Goal: Transaction & Acquisition: Purchase product/service

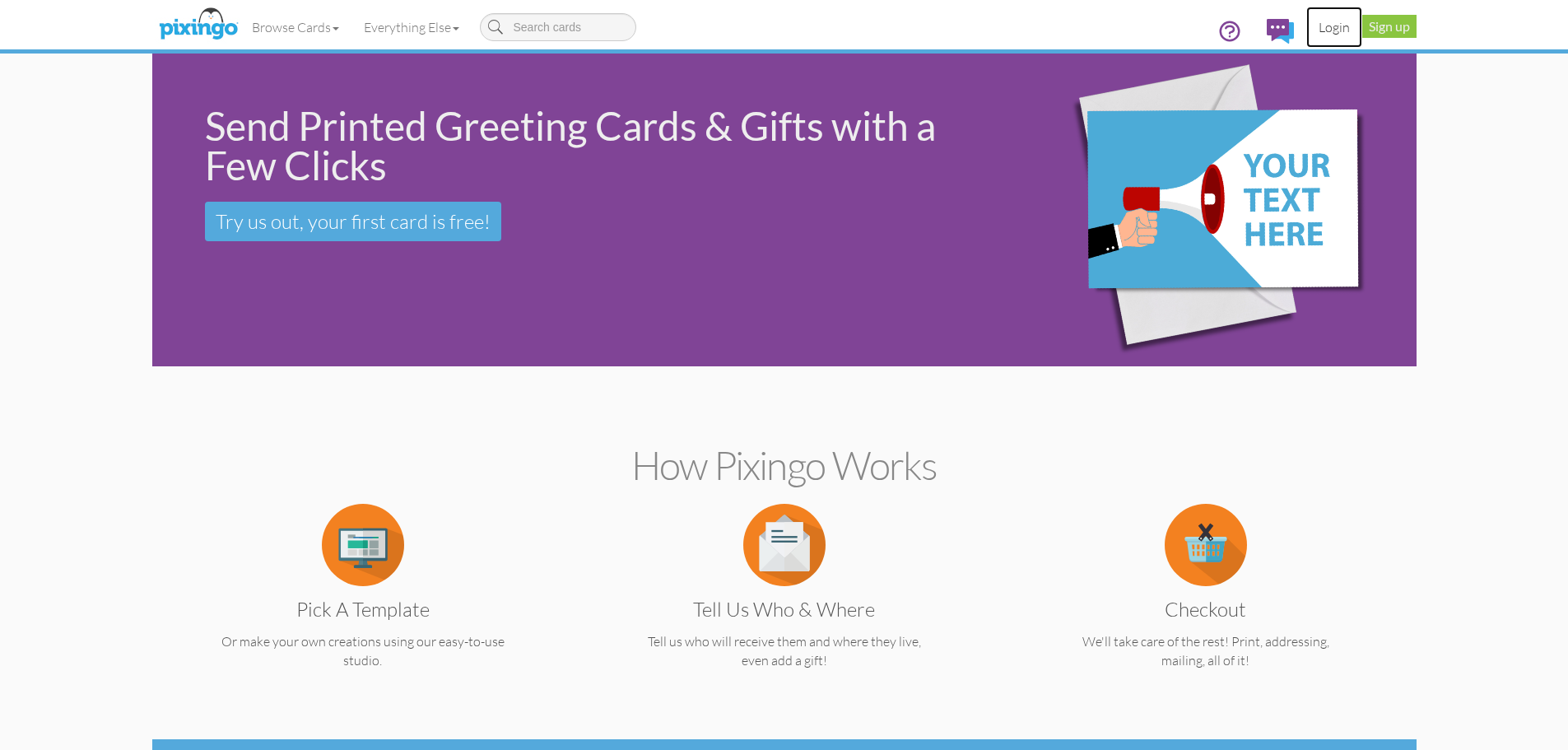
click at [1336, 28] on link "Login" at bounding box center [1334, 27] width 56 height 41
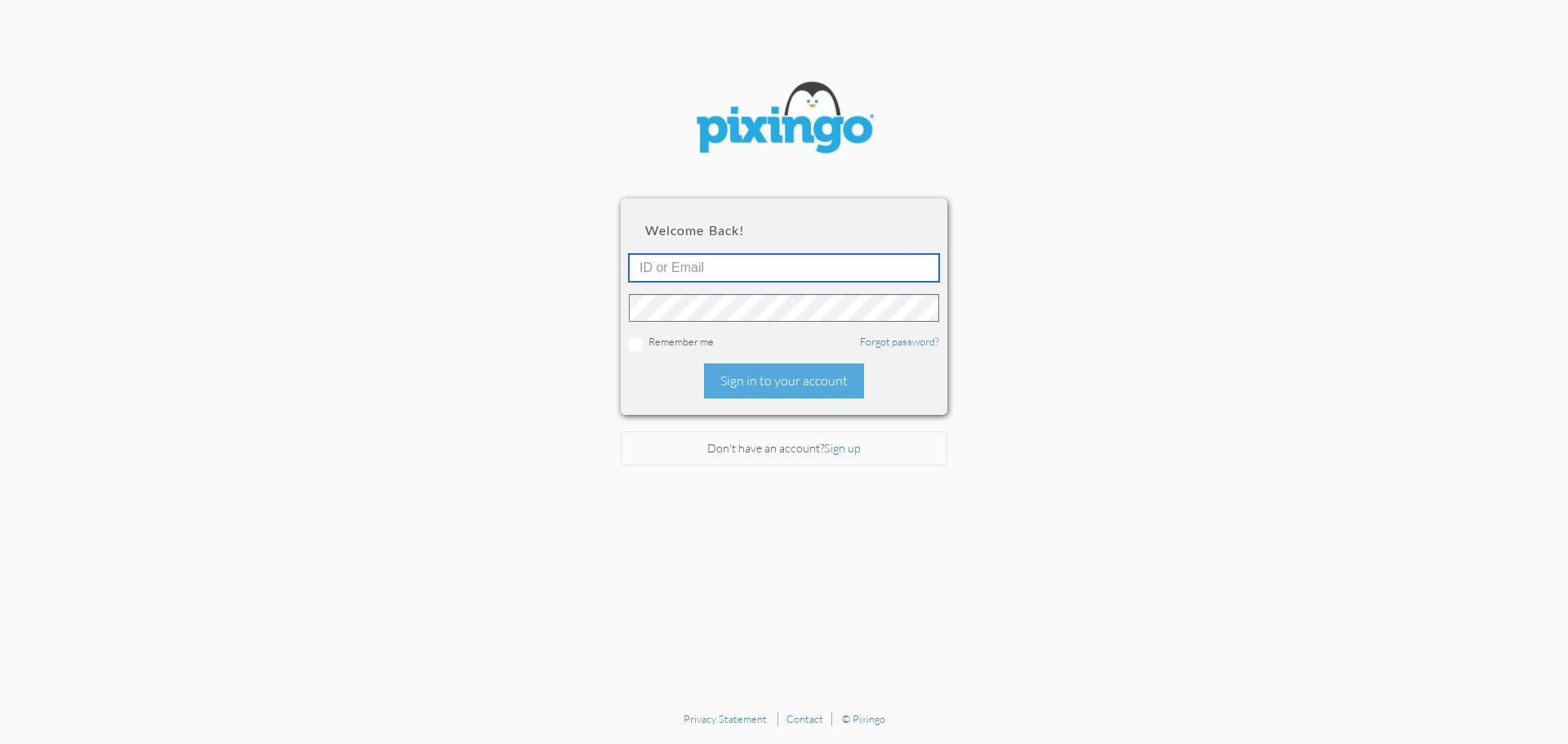
type input "[EMAIL_ADDRESS][DOMAIN_NAME]"
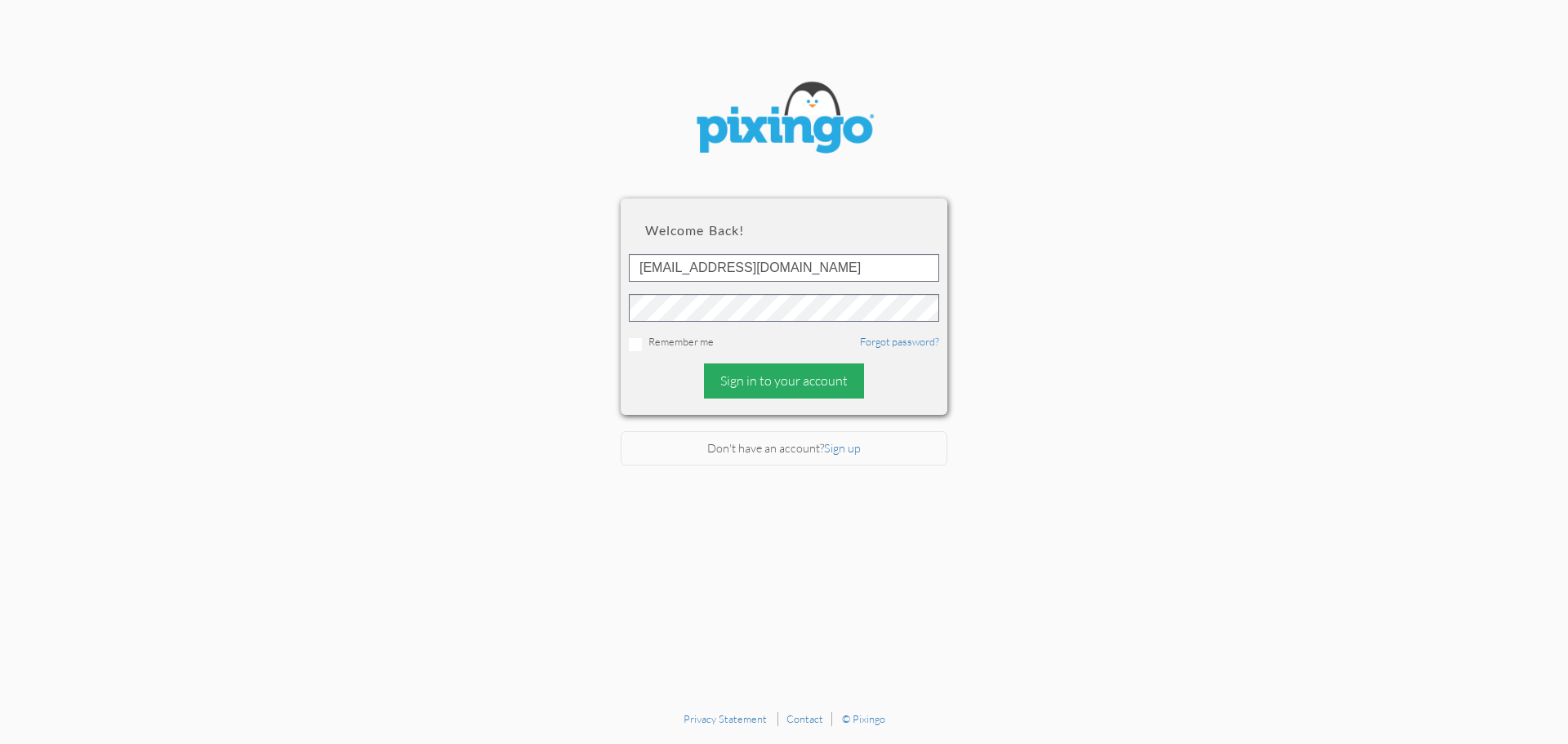
click at [792, 388] on div "Sign in to your account" at bounding box center [784, 381] width 160 height 35
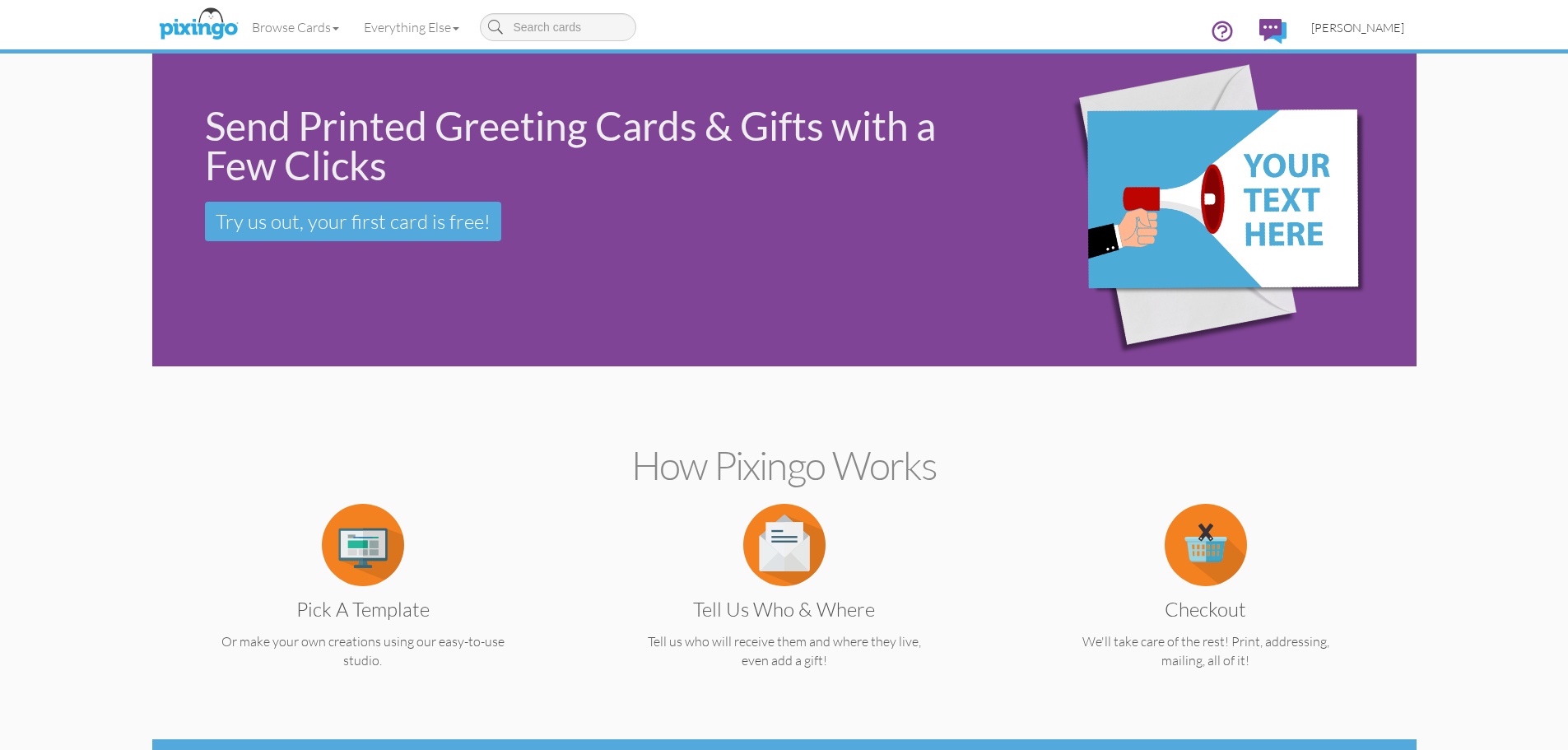
click at [1359, 27] on span "[PERSON_NAME]" at bounding box center [1358, 27] width 93 height 14
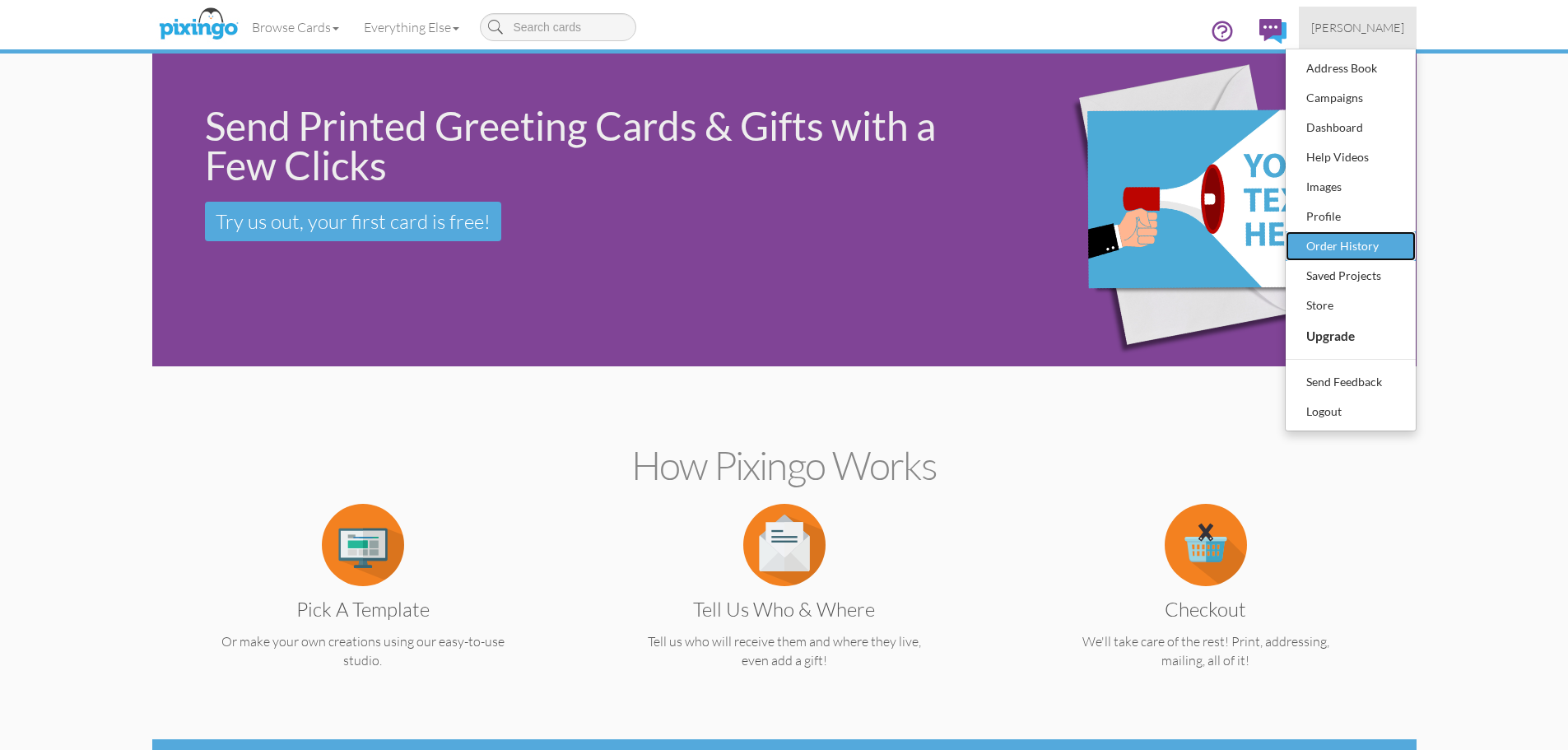
click at [1353, 244] on div "Order History" at bounding box center [1351, 246] width 97 height 24
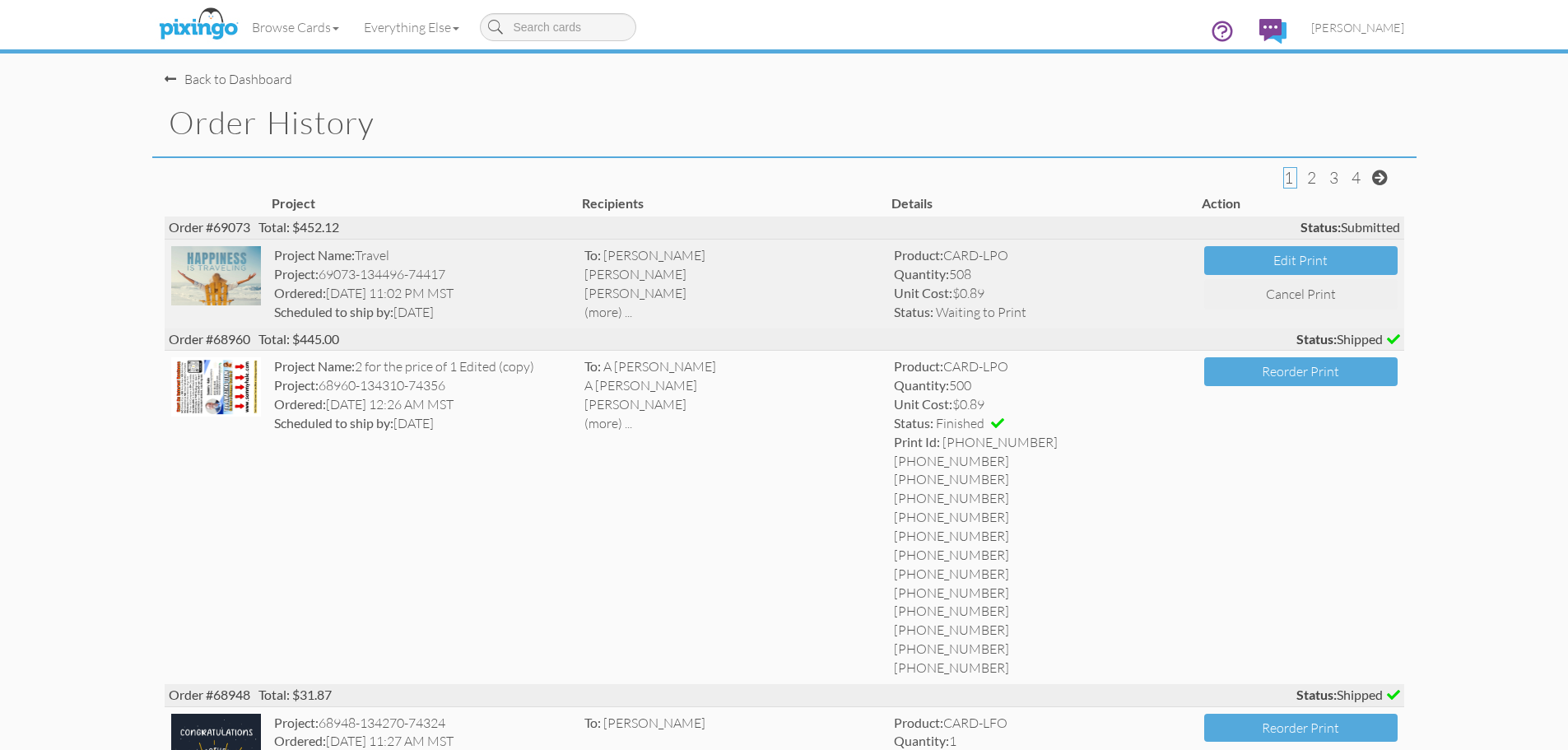
click at [219, 275] on img at bounding box center [216, 275] width 90 height 59
click at [1291, 258] on button "Edit Print" at bounding box center [1301, 260] width 193 height 29
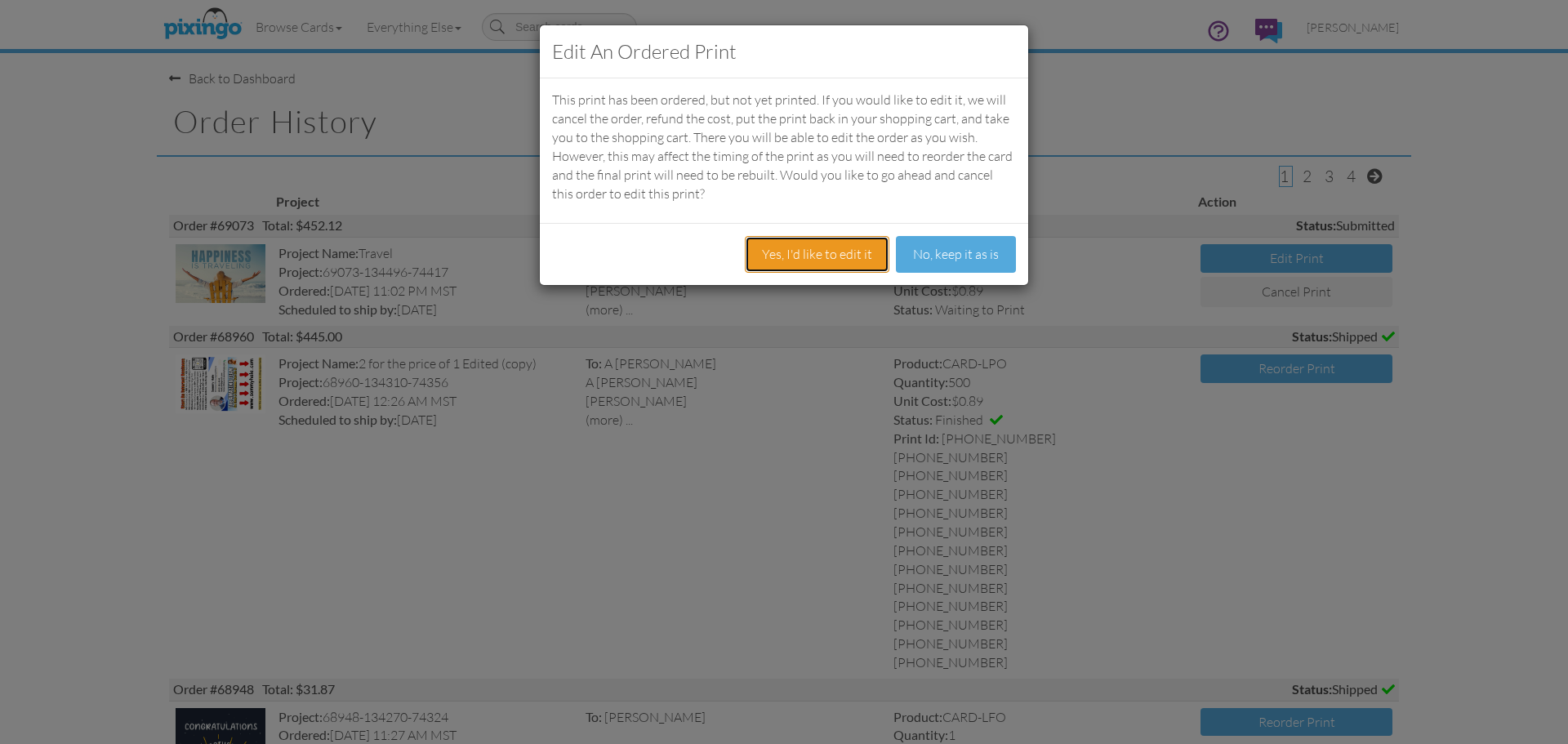
click at [799, 251] on button "Yes, I'd like to edit it" at bounding box center [817, 255] width 144 height 37
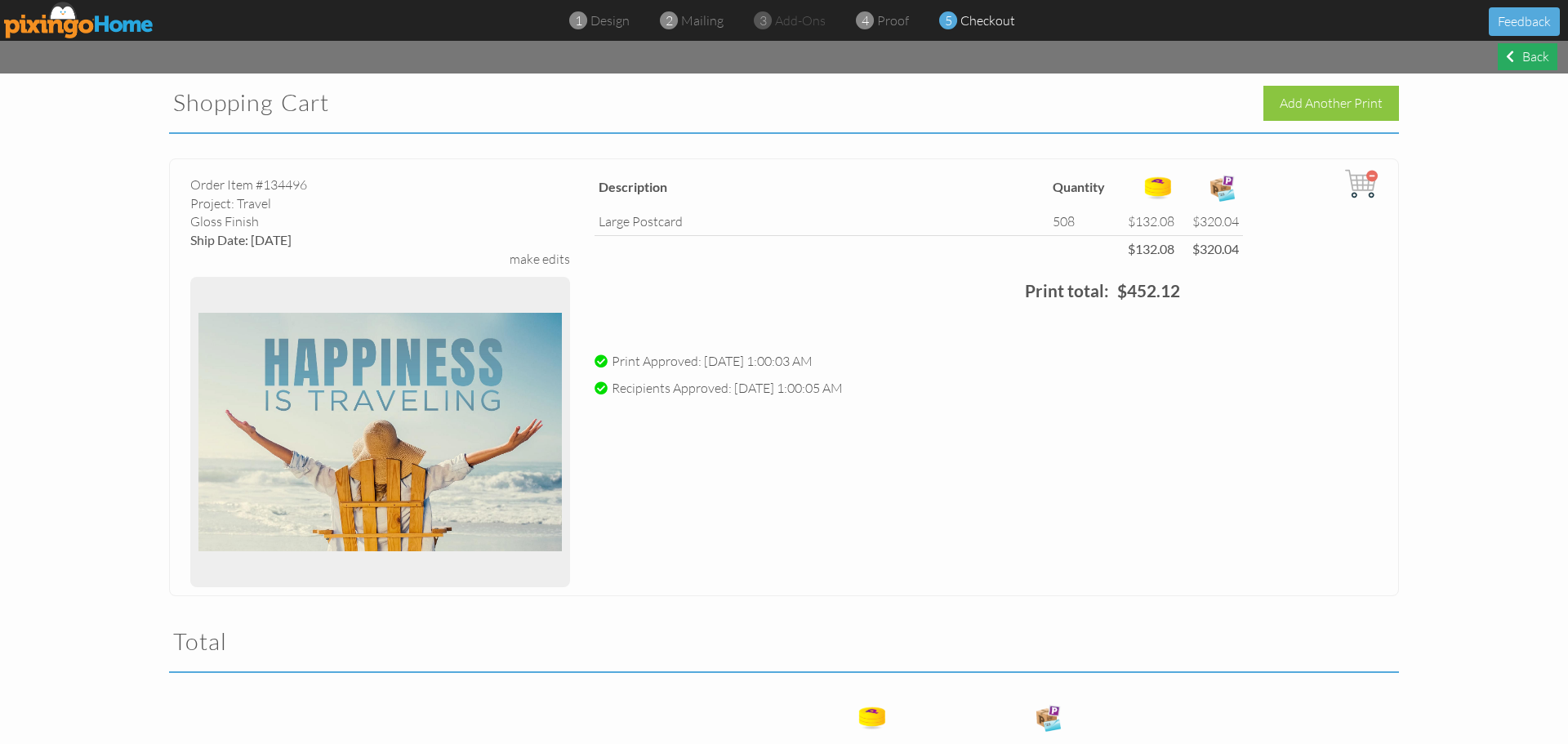
click at [1503, 58] on div "Back" at bounding box center [1527, 57] width 60 height 27
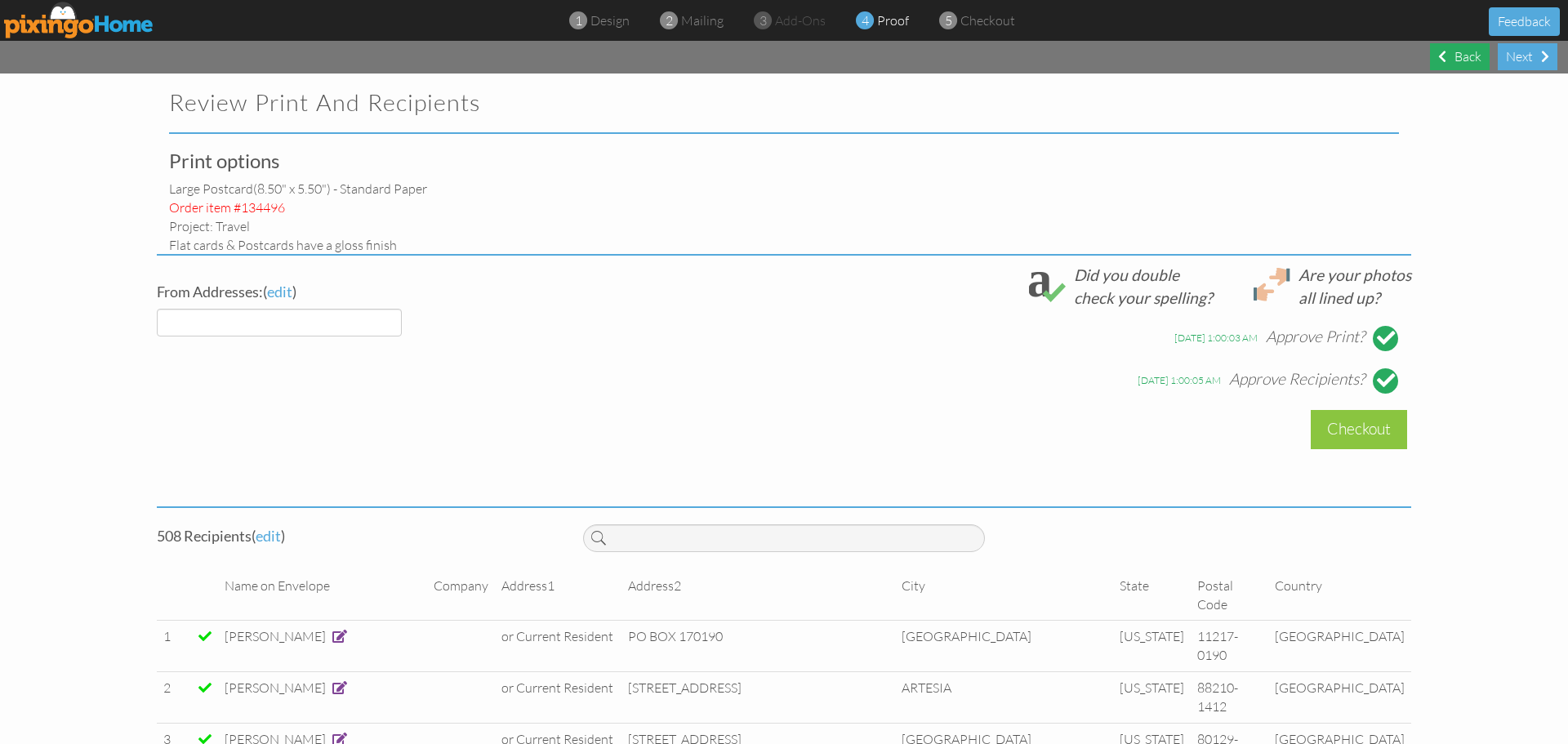
select select "object:5705"
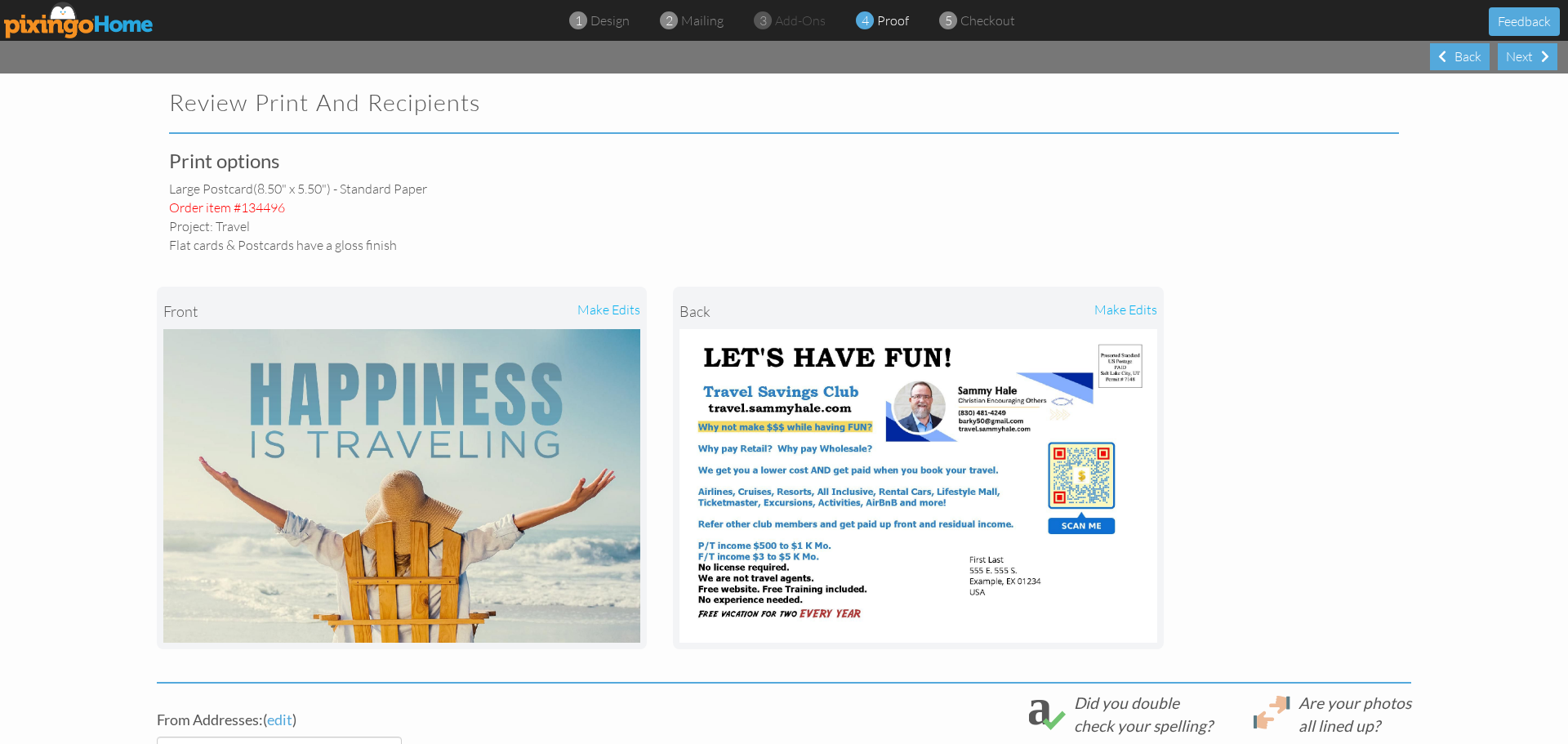
click at [1113, 310] on div "make edits" at bounding box center [1038, 311] width 239 height 36
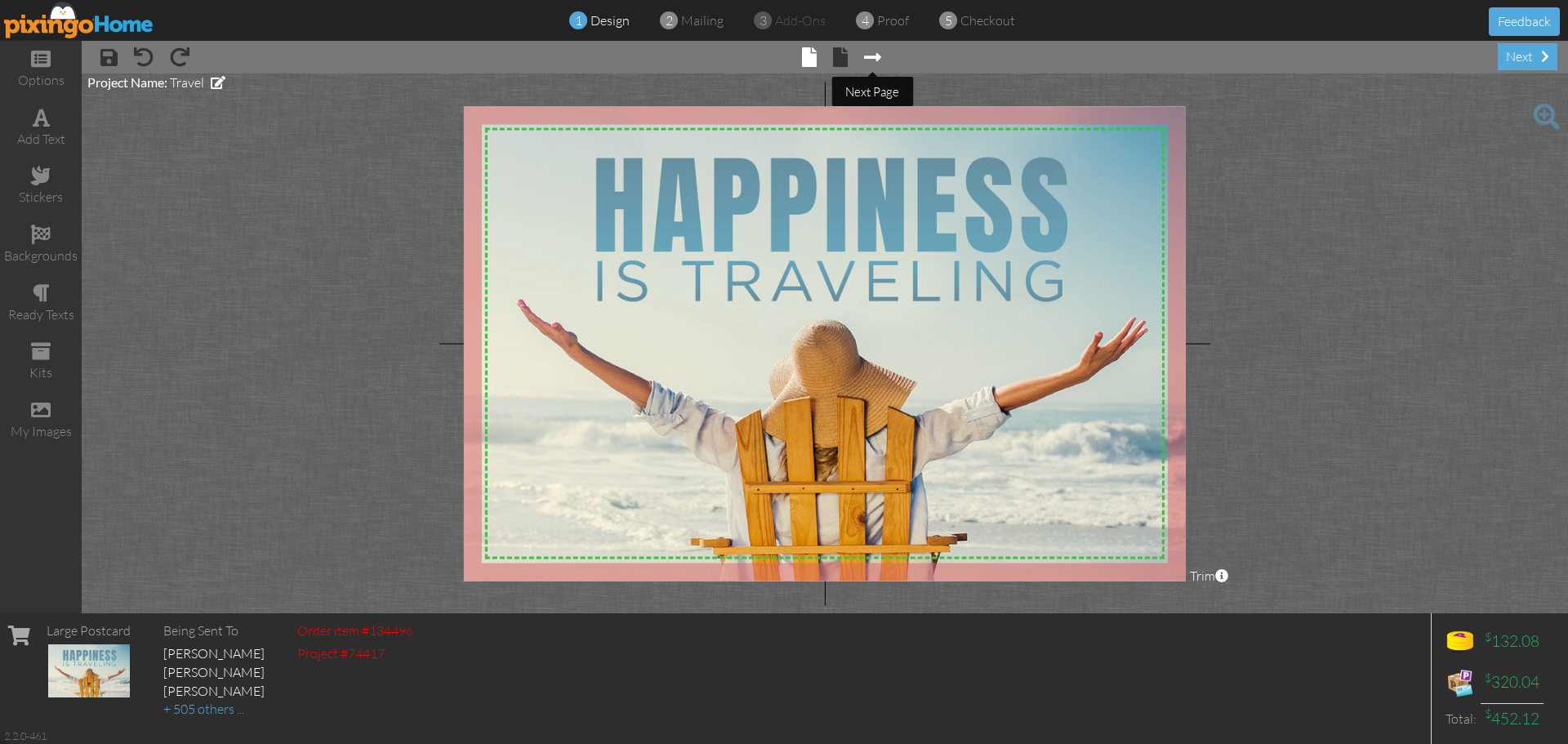
click at [877, 58] on span at bounding box center [872, 57] width 17 height 19
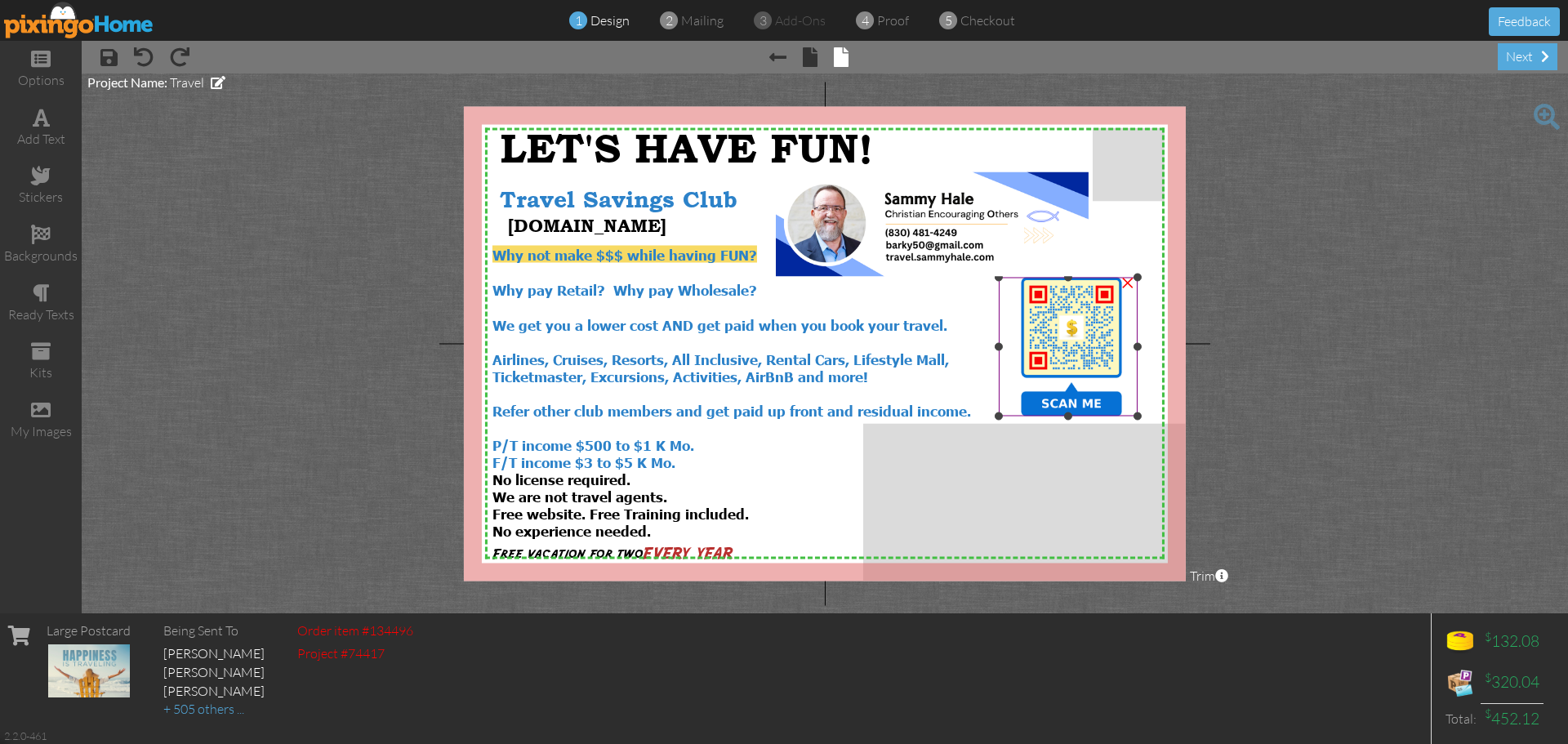
click at [1067, 339] on img at bounding box center [1069, 347] width 139 height 139
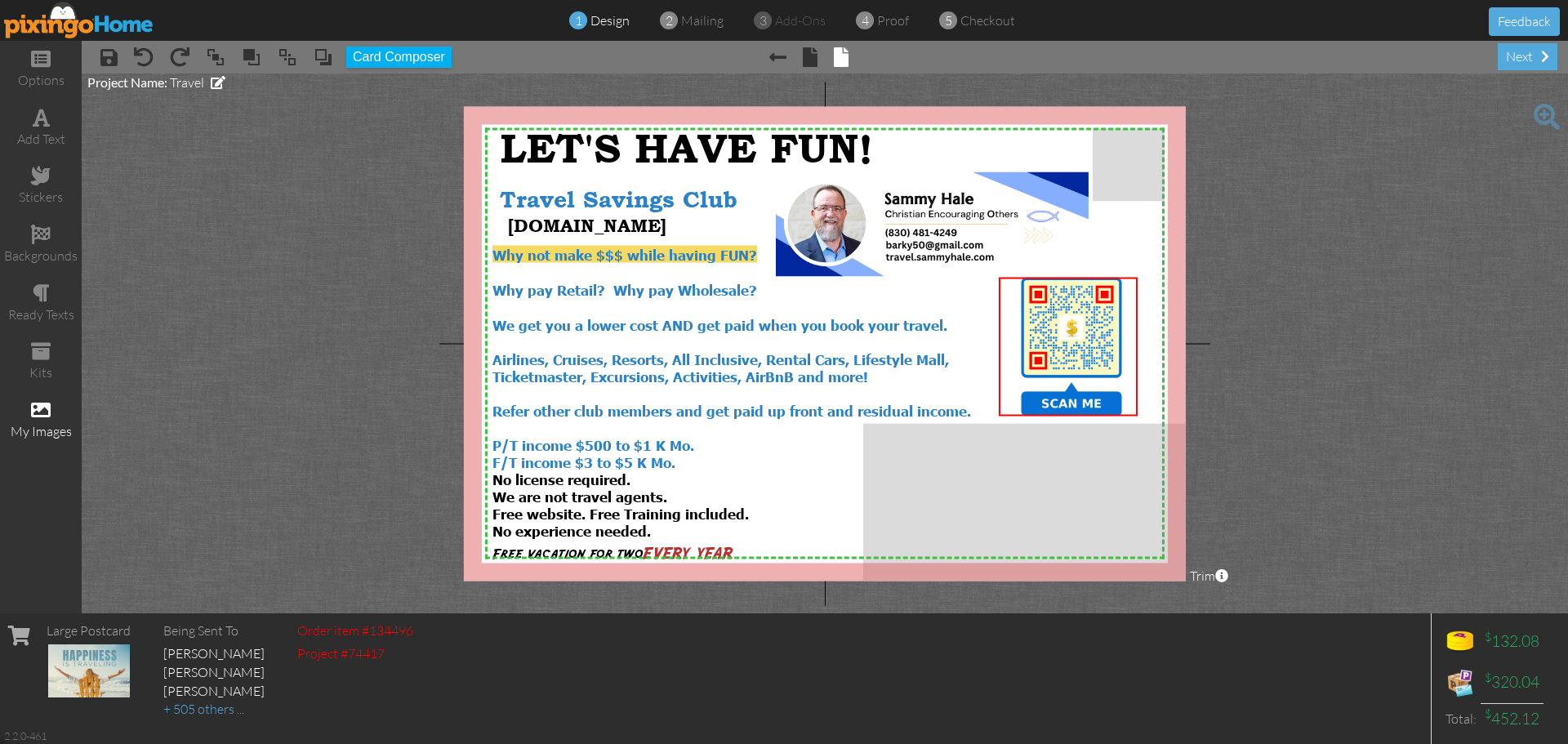
click at [42, 430] on div "my images" at bounding box center [40, 431] width 81 height 18
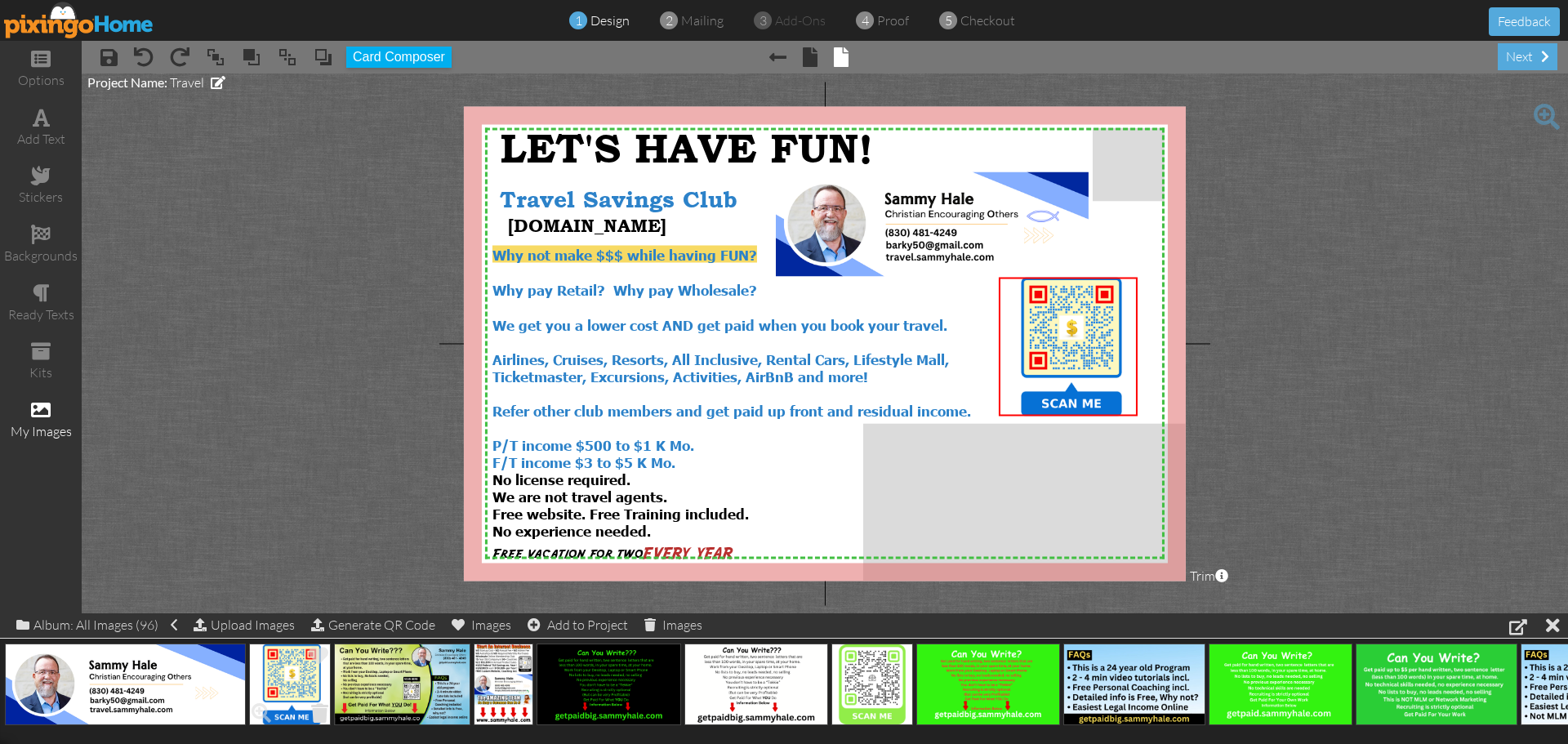
click at [318, 711] on span at bounding box center [319, 712] width 25 height 28
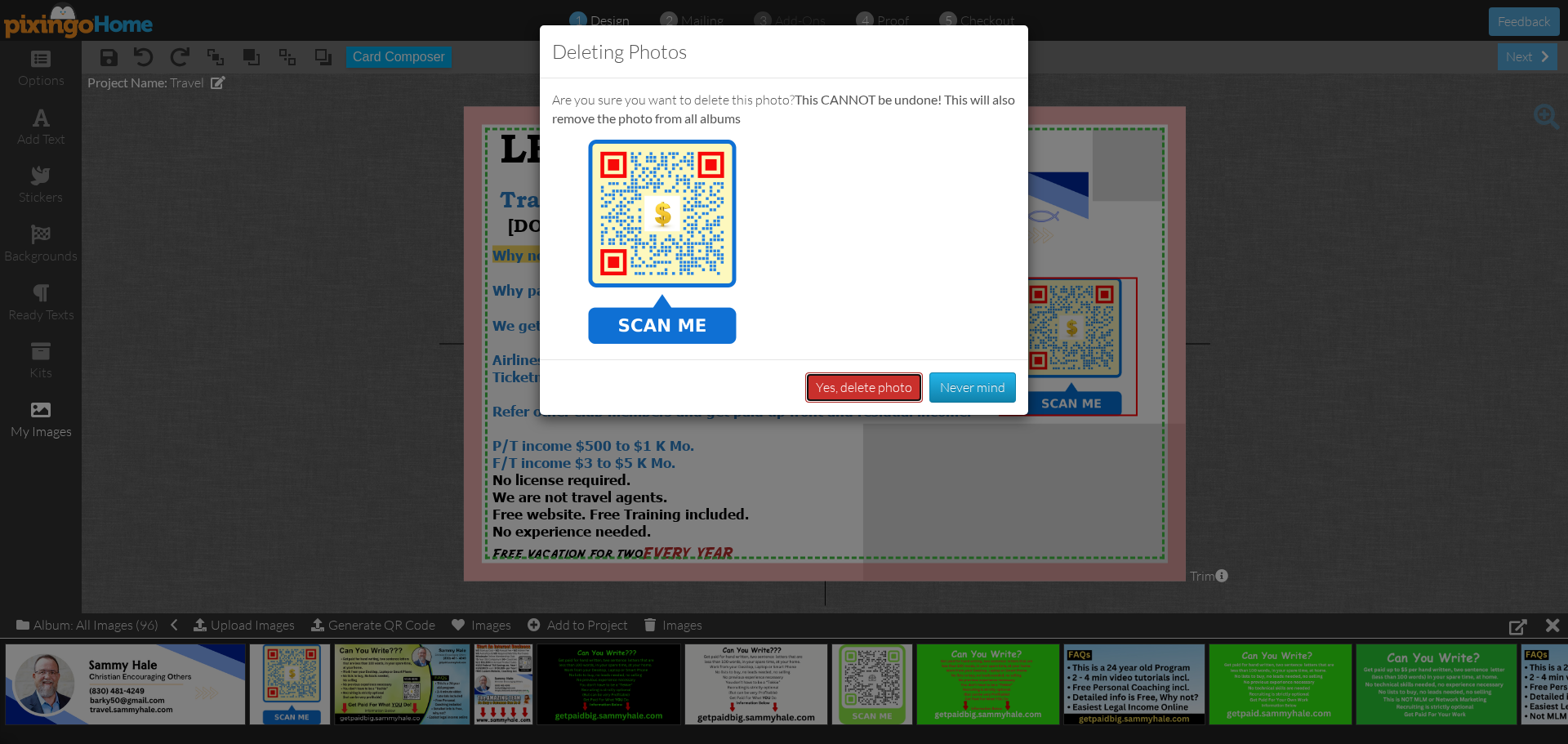
click at [887, 384] on button "Yes, delete photo" at bounding box center [864, 387] width 117 height 30
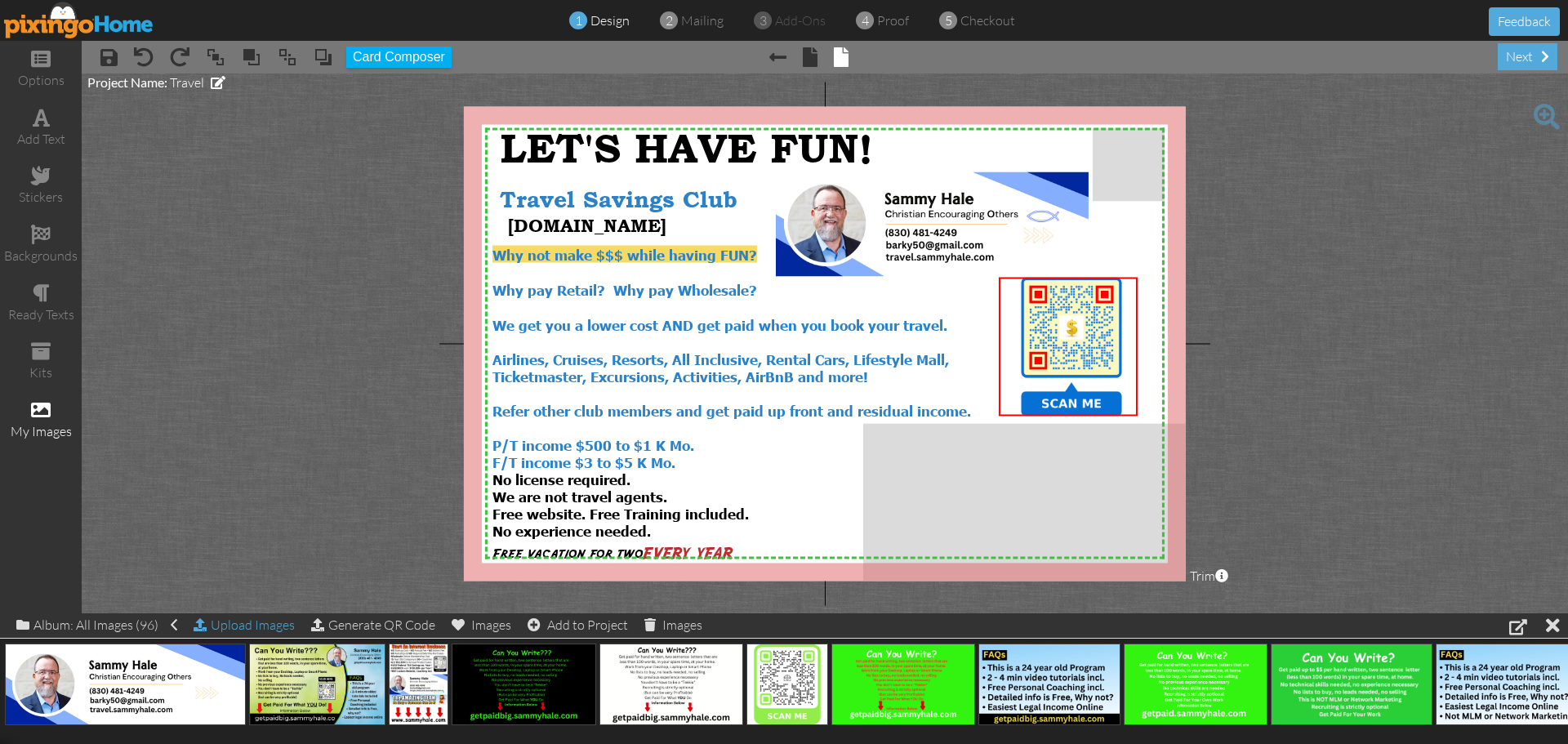
click at [246, 627] on div "Upload Images" at bounding box center [244, 625] width 101 height 23
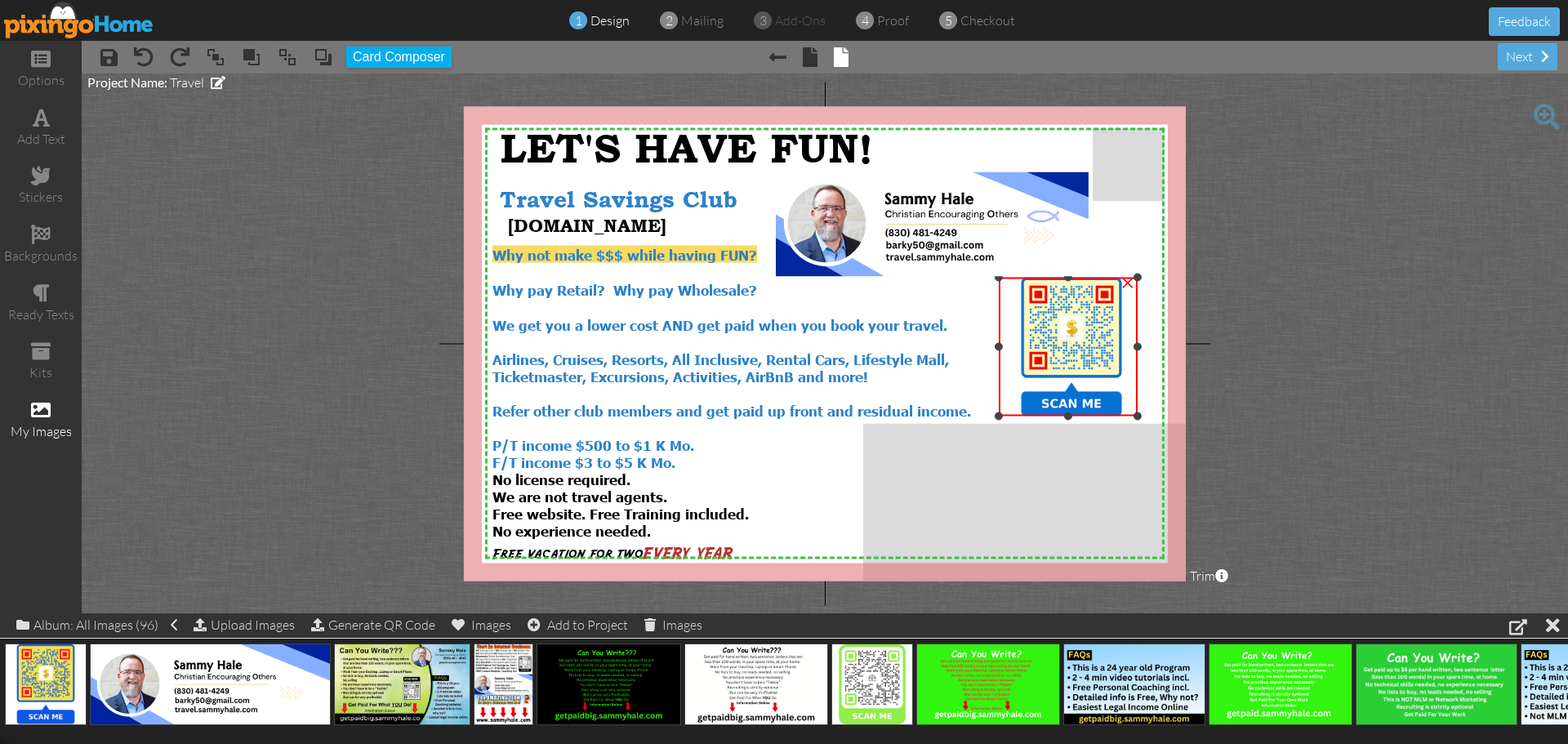
click at [1131, 282] on div "×" at bounding box center [1127, 281] width 26 height 26
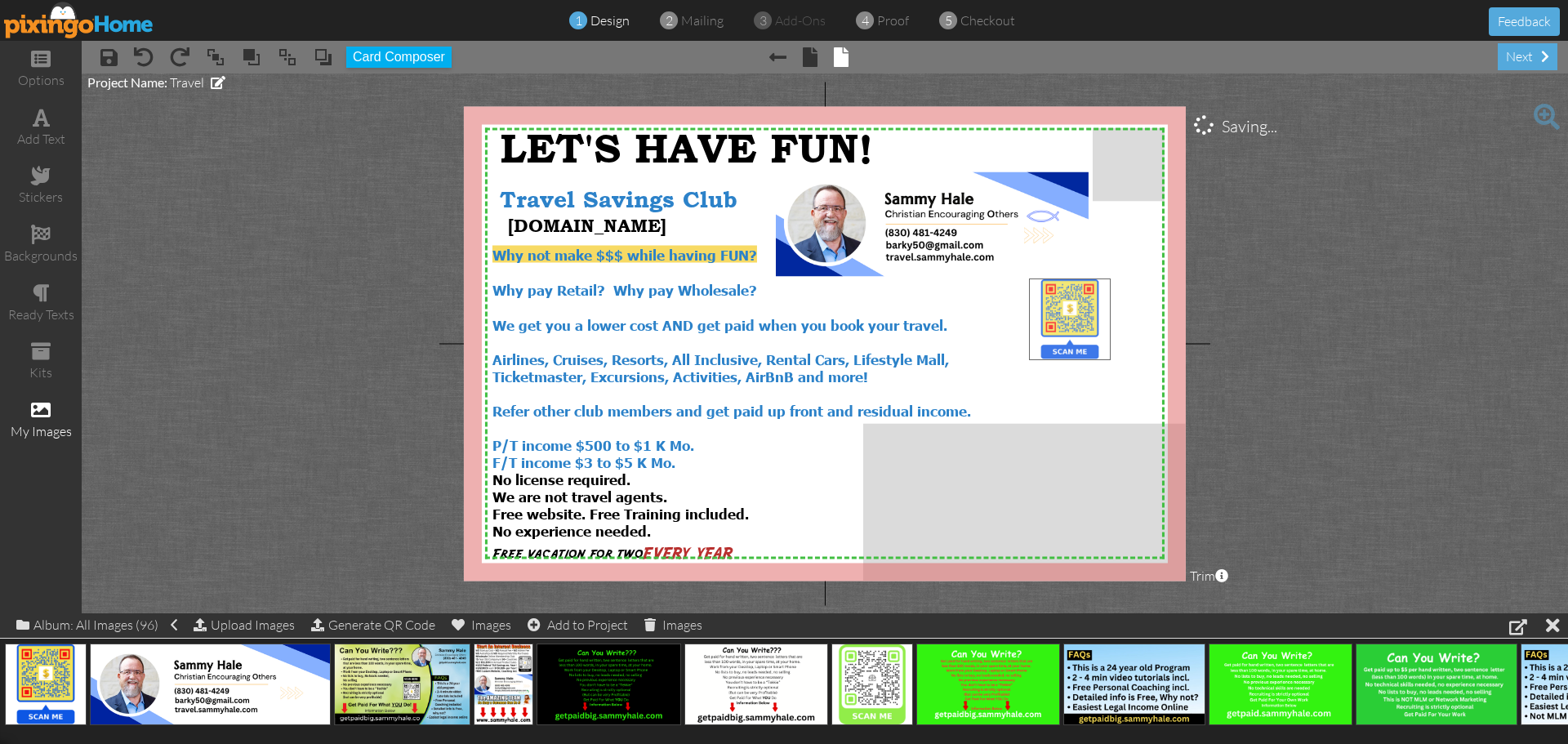
drag, startPoint x: 43, startPoint y: 667, endPoint x: 1068, endPoint y: 302, distance: 1088.0
drag, startPoint x: 1031, startPoint y: 278, endPoint x: 1122, endPoint y: 364, distance: 125.2
click at [1122, 364] on div "×" at bounding box center [1250, 499] width 279 height 279
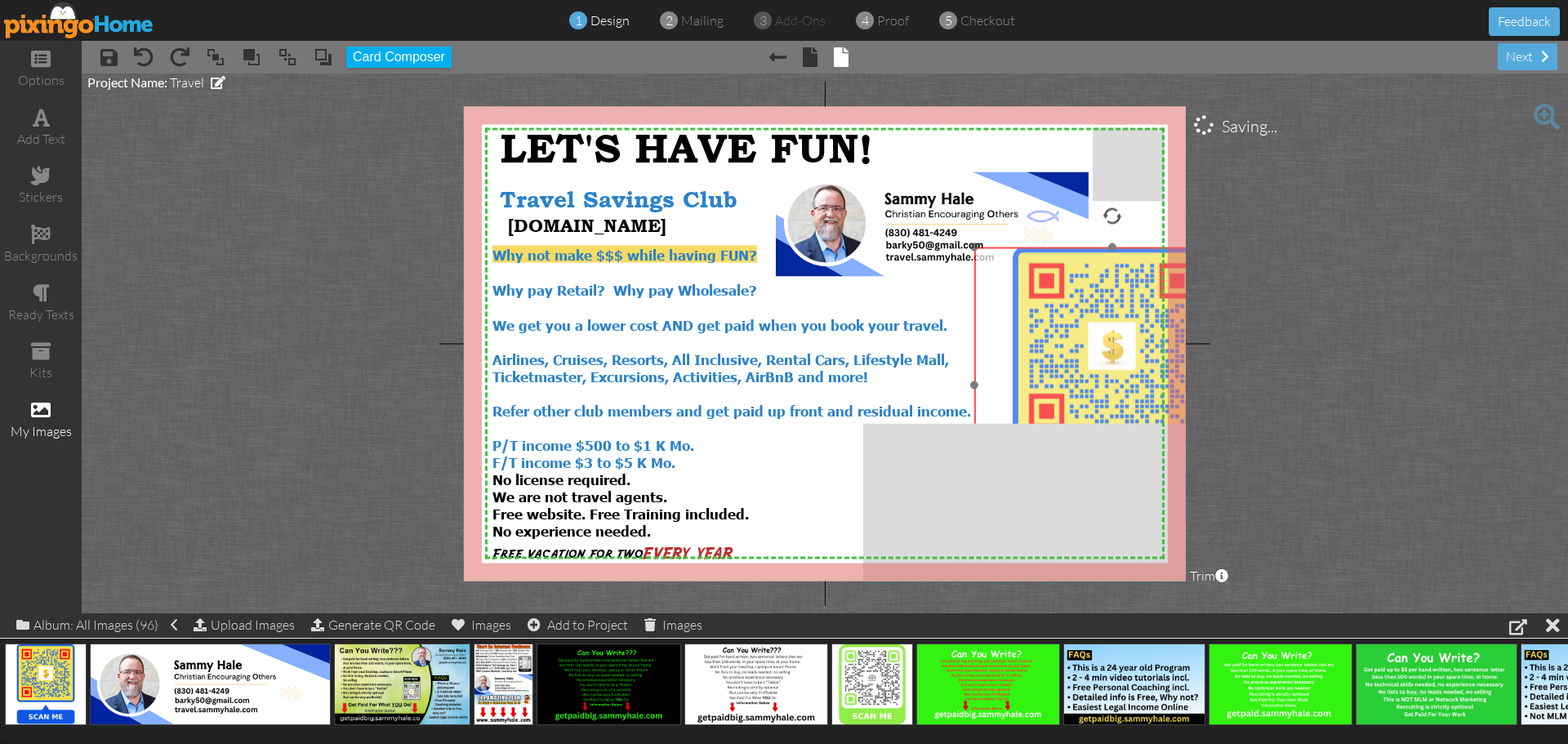
drag, startPoint x: 1142, startPoint y: 384, endPoint x: 1001, endPoint y: 267, distance: 183.2
click at [1001, 267] on img at bounding box center [1111, 385] width 275 height 275
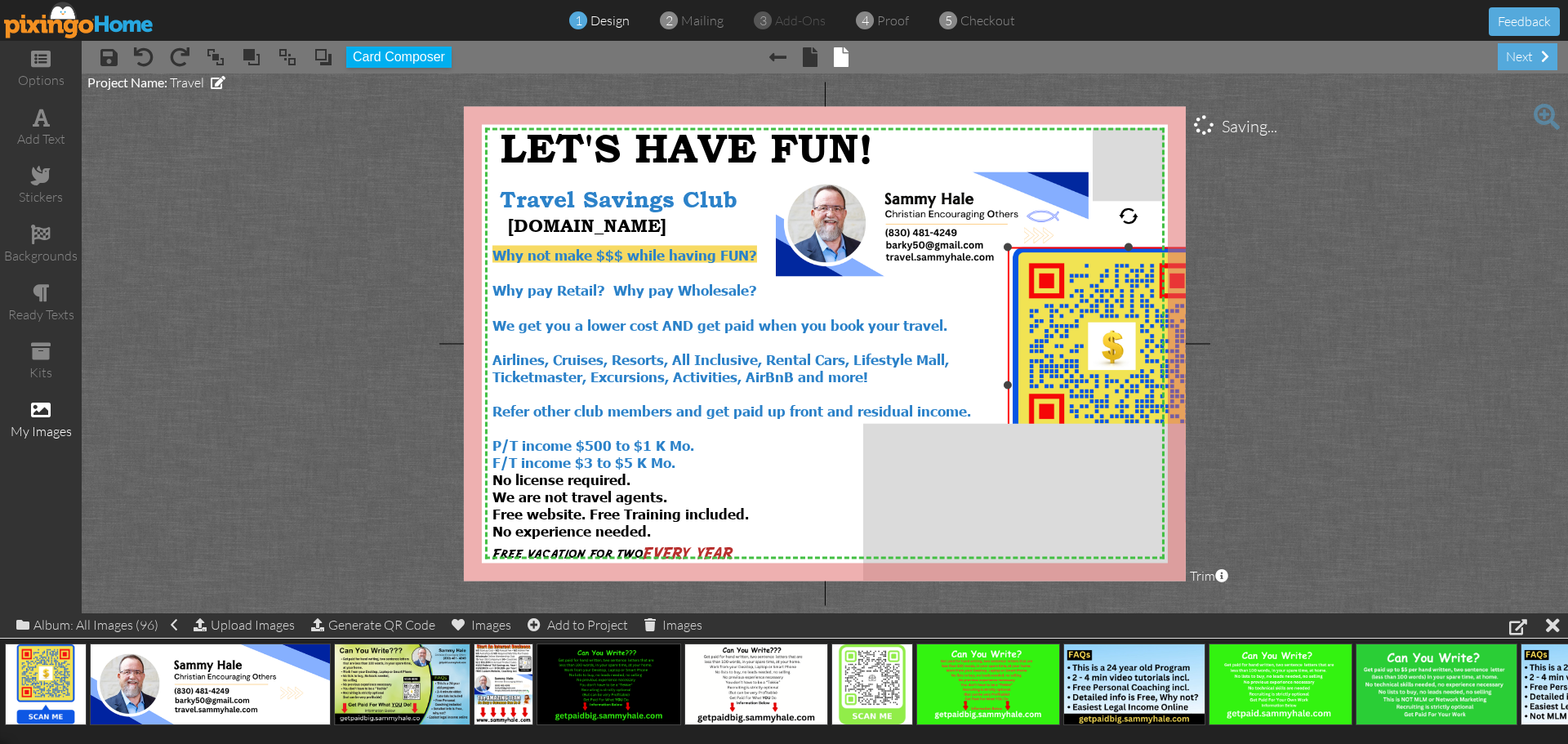
drag, startPoint x: 975, startPoint y: 388, endPoint x: 1009, endPoint y: 386, distance: 34.1
click at [1009, 386] on div at bounding box center [1008, 385] width 8 height 8
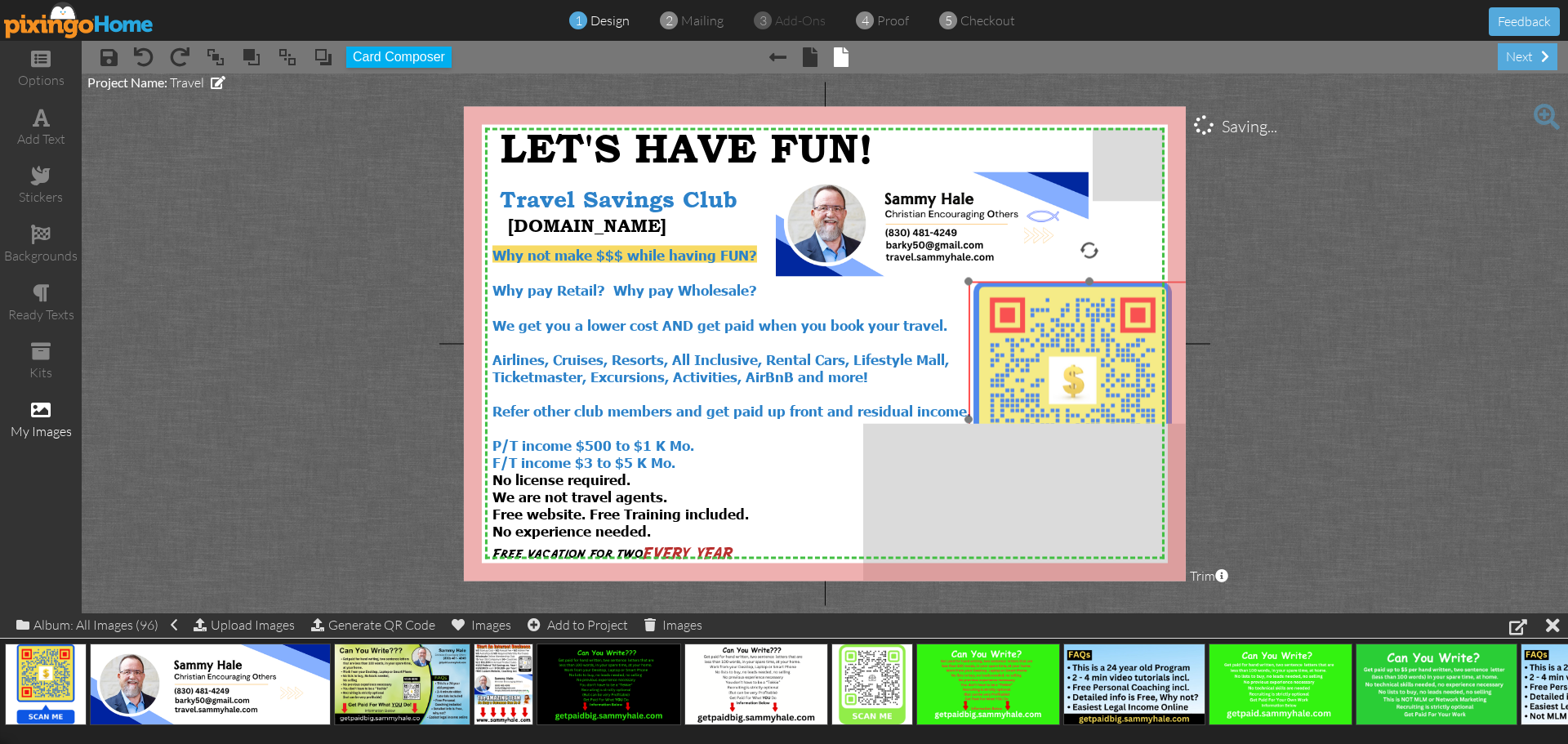
drag, startPoint x: 1122, startPoint y: 344, endPoint x: 1083, endPoint y: 379, distance: 52.4
click at [1083, 379] on img at bounding box center [1073, 419] width 275 height 275
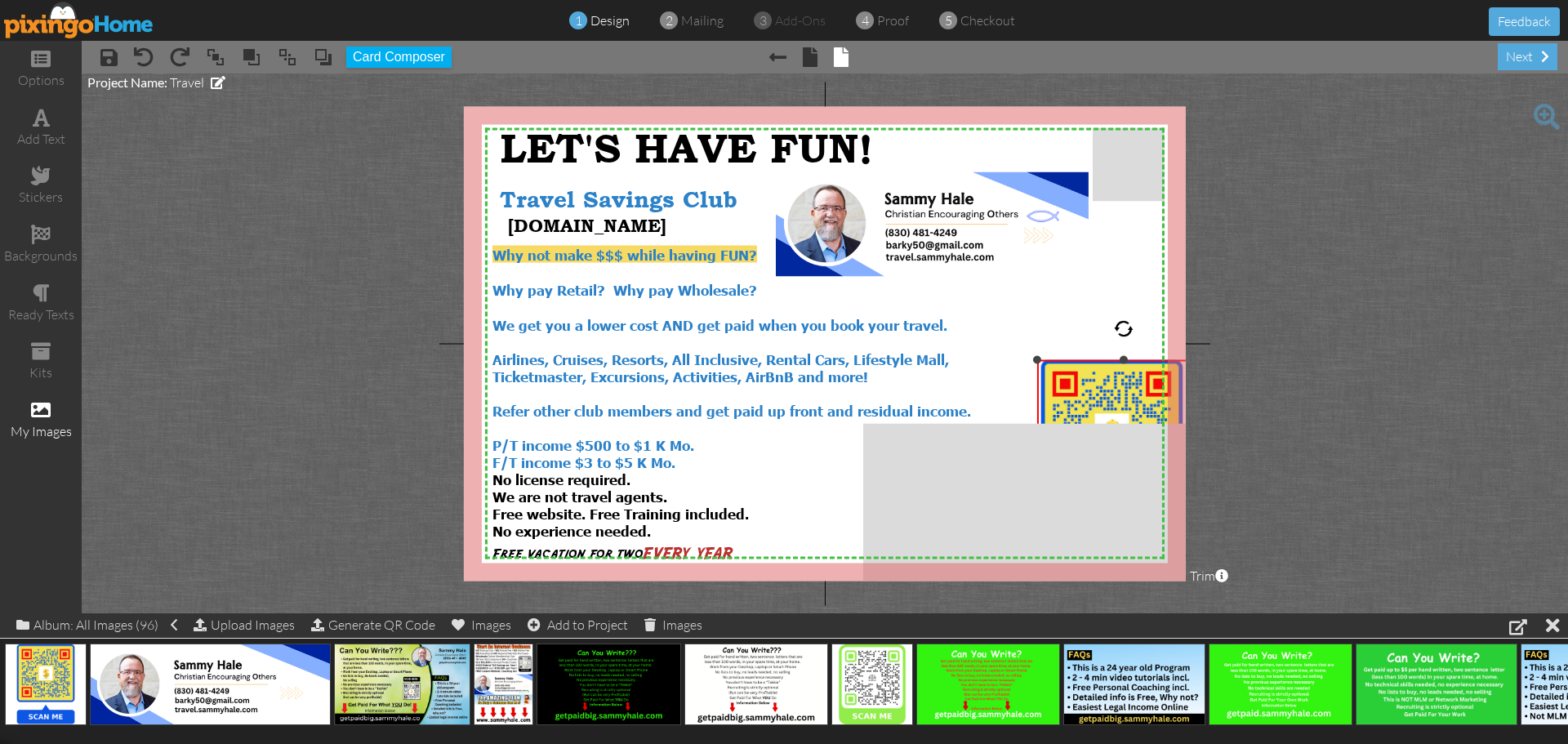
drag, startPoint x: 965, startPoint y: 282, endPoint x: 1042, endPoint y: 360, distance: 109.6
click at [1042, 360] on div "×" at bounding box center [1124, 458] width 173 height 197
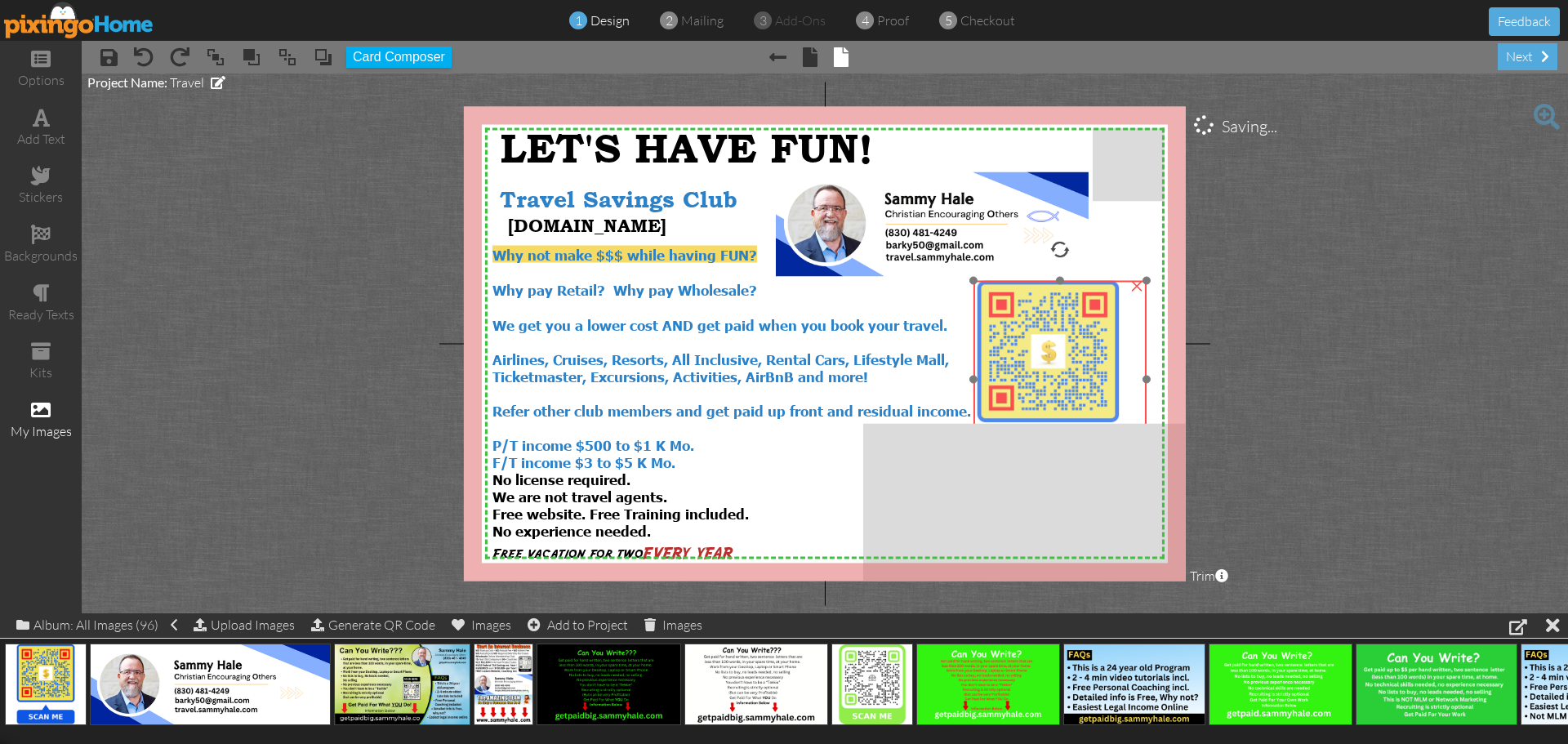
drag, startPoint x: 1098, startPoint y: 389, endPoint x: 1034, endPoint y: 309, distance: 102.4
click at [1034, 309] on img at bounding box center [1048, 379] width 197 height 197
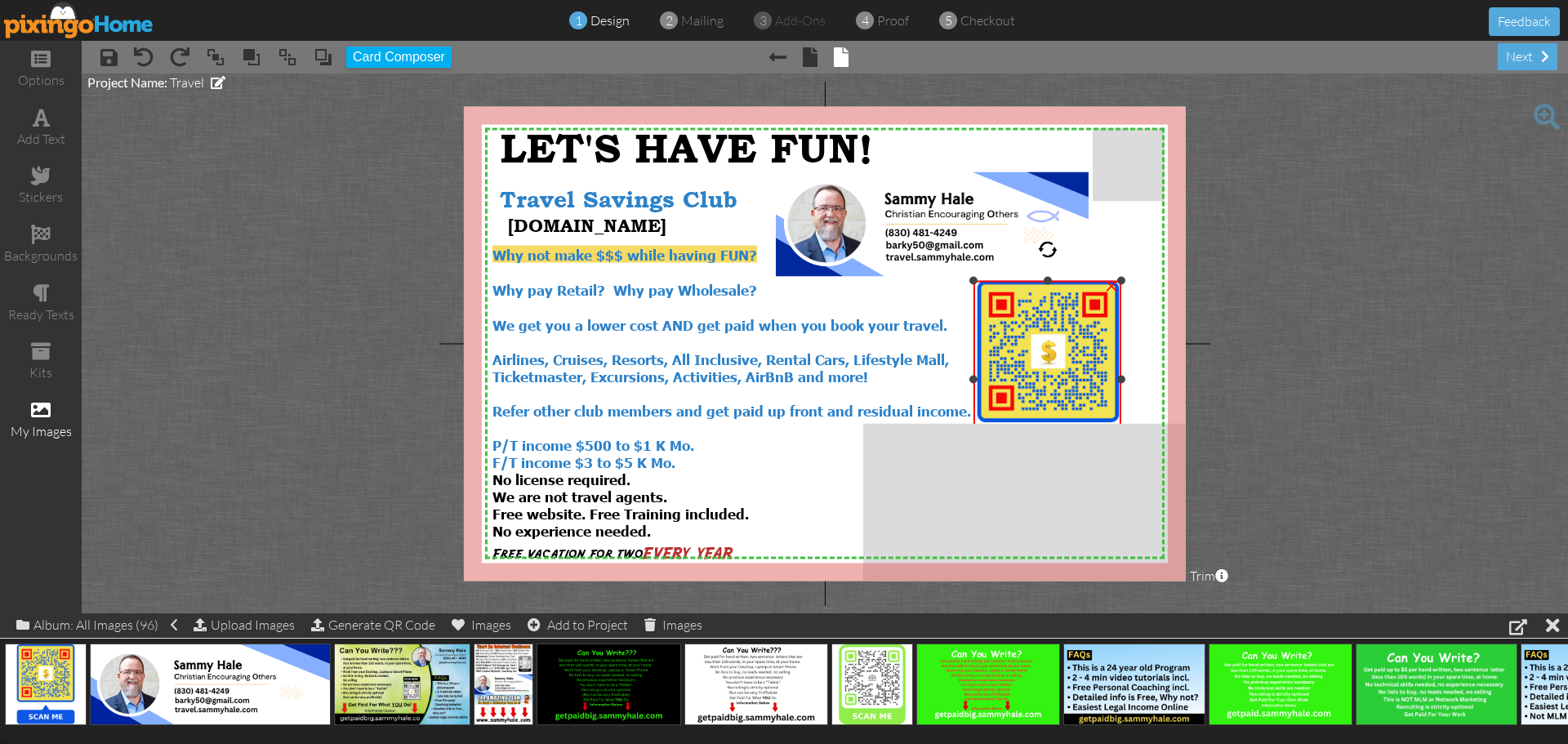
drag, startPoint x: 1145, startPoint y: 381, endPoint x: 1120, endPoint y: 383, distance: 25.1
click at [1120, 383] on div at bounding box center [1121, 379] width 8 height 8
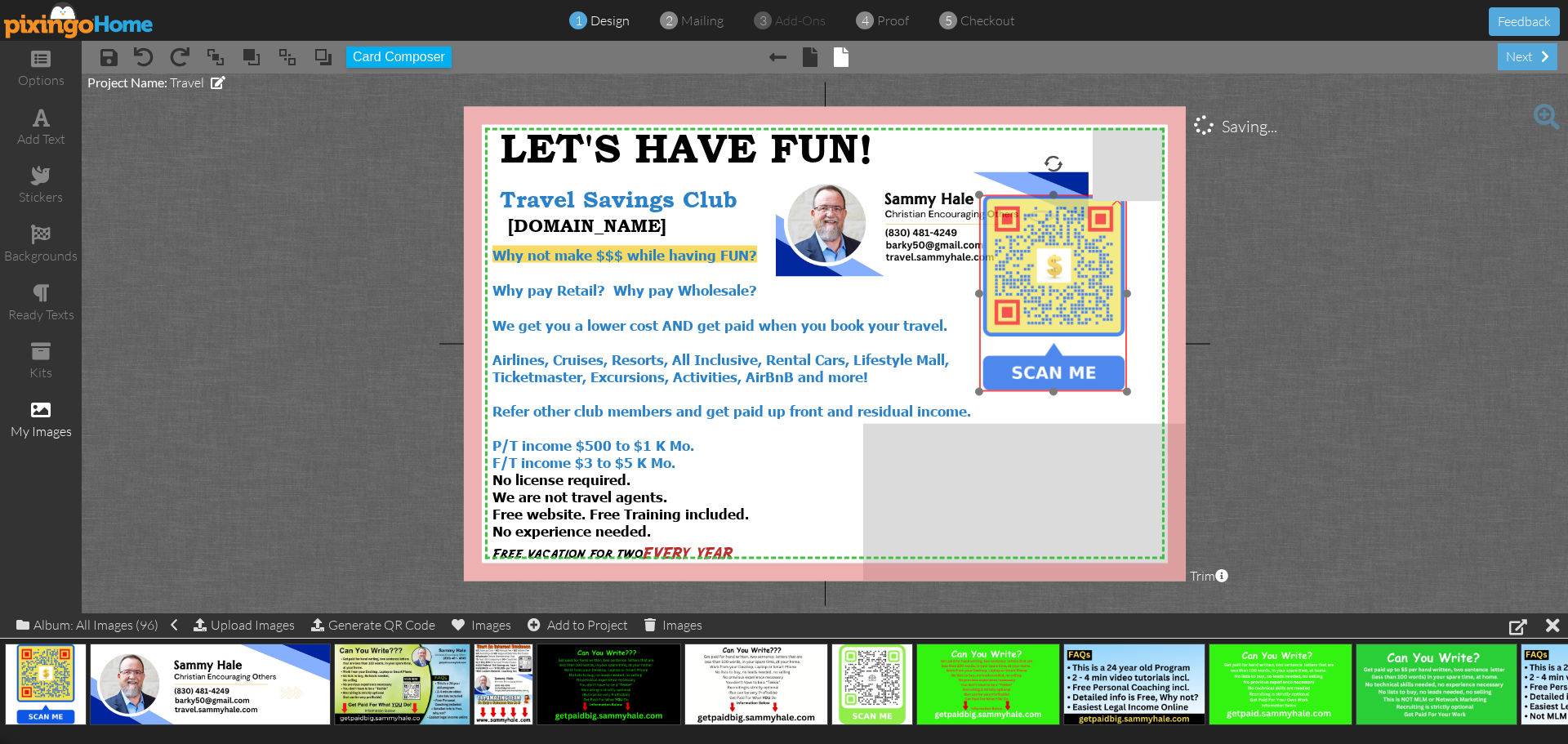
drag, startPoint x: 1050, startPoint y: 396, endPoint x: 1056, endPoint y: 310, distance: 86.2
click at [1056, 310] on img at bounding box center [1053, 293] width 197 height 197
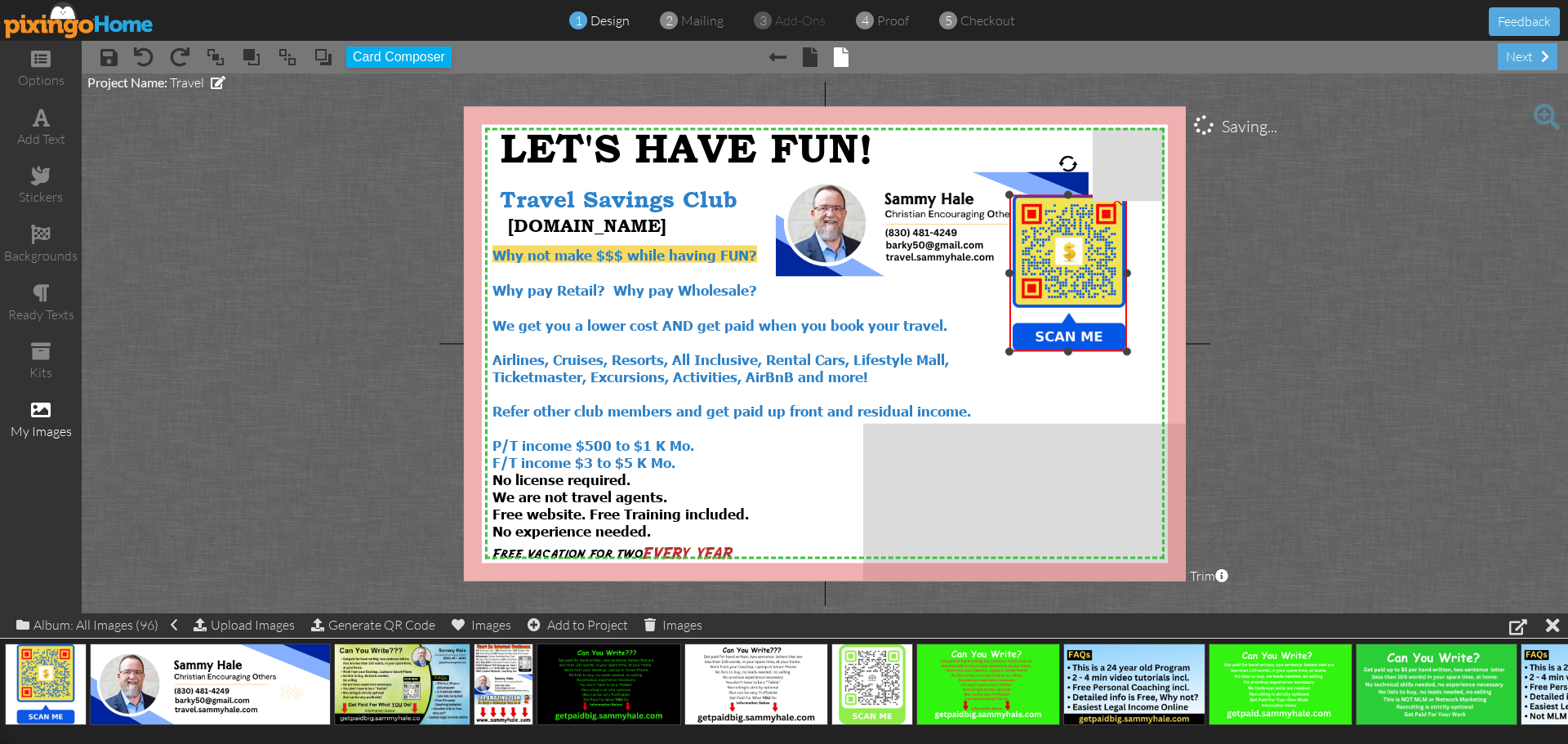
drag, startPoint x: 981, startPoint y: 391, endPoint x: 1013, endPoint y: 350, distance: 52.0
click at [1013, 350] on div at bounding box center [1010, 352] width 8 height 8
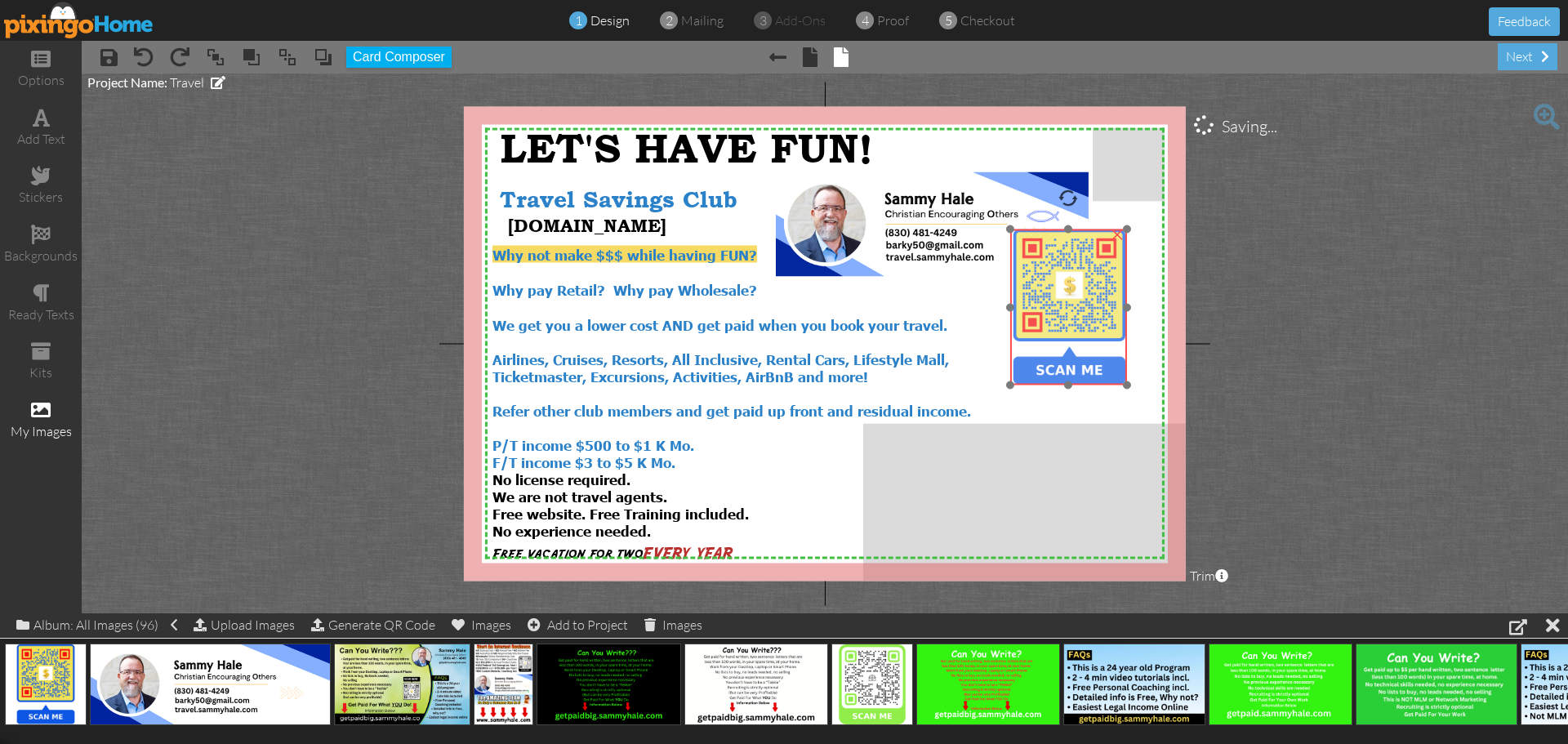
drag, startPoint x: 1055, startPoint y: 325, endPoint x: 1055, endPoint y: 359, distance: 34.0
click at [1055, 359] on img at bounding box center [1069, 307] width 156 height 156
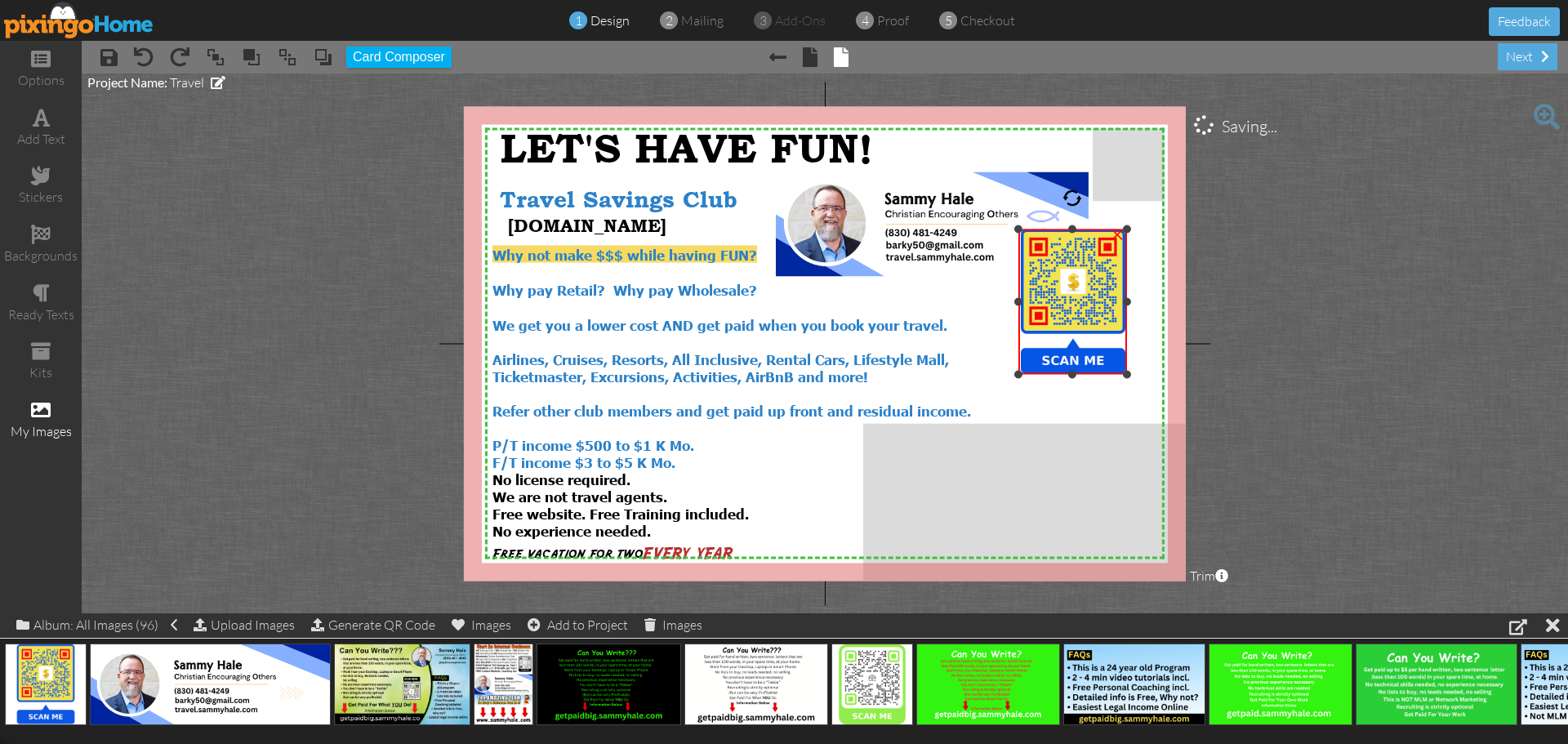
drag, startPoint x: 1010, startPoint y: 385, endPoint x: 1029, endPoint y: 373, distance: 22.5
click at [1029, 373] on div "×" at bounding box center [1073, 302] width 109 height 145
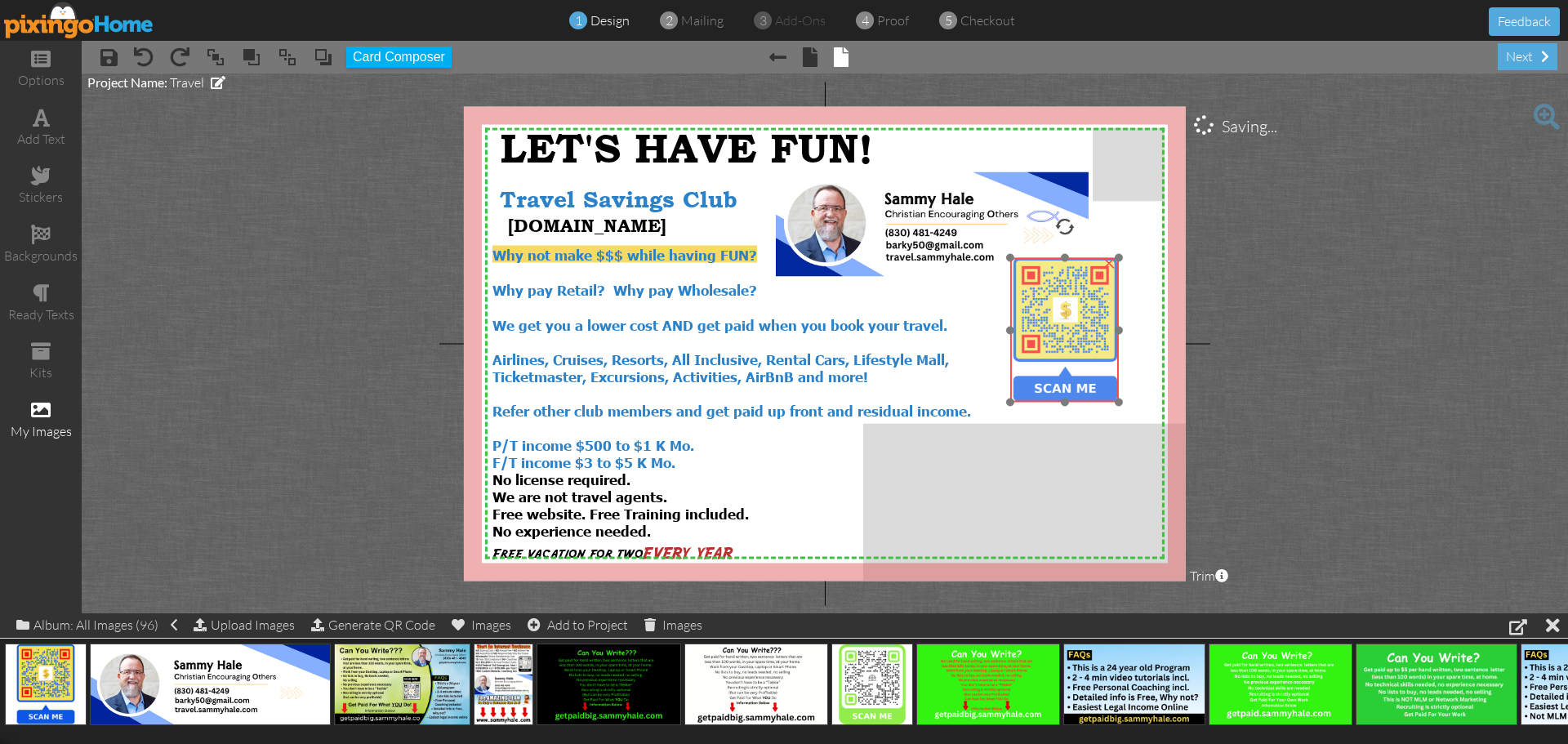
drag, startPoint x: 1067, startPoint y: 323, endPoint x: 1058, endPoint y: 352, distance: 30.4
click at [1058, 352] on img at bounding box center [1065, 330] width 144 height 144
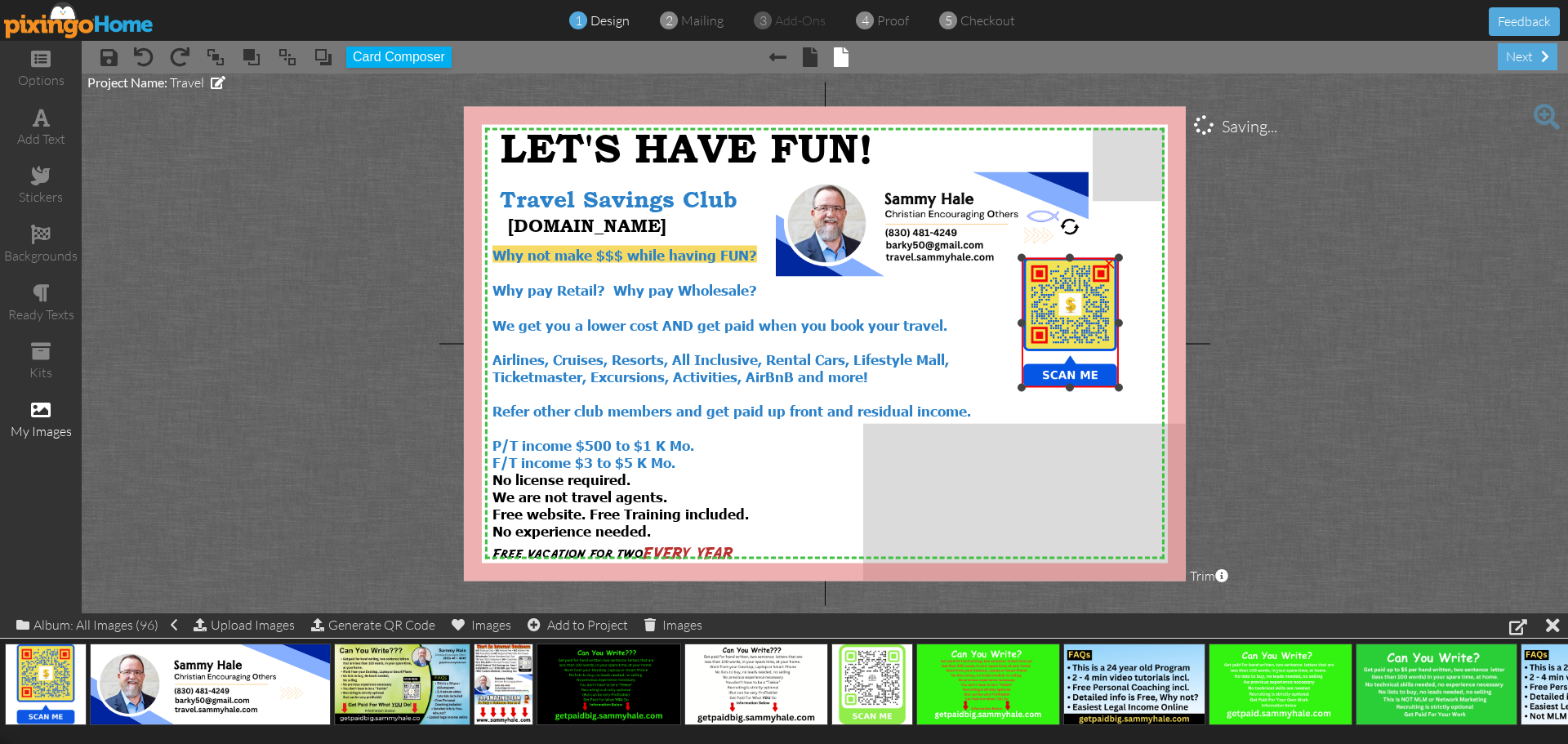
drag, startPoint x: 1011, startPoint y: 400, endPoint x: 1022, endPoint y: 387, distance: 17.0
click at [1022, 387] on div at bounding box center [1022, 388] width 8 height 8
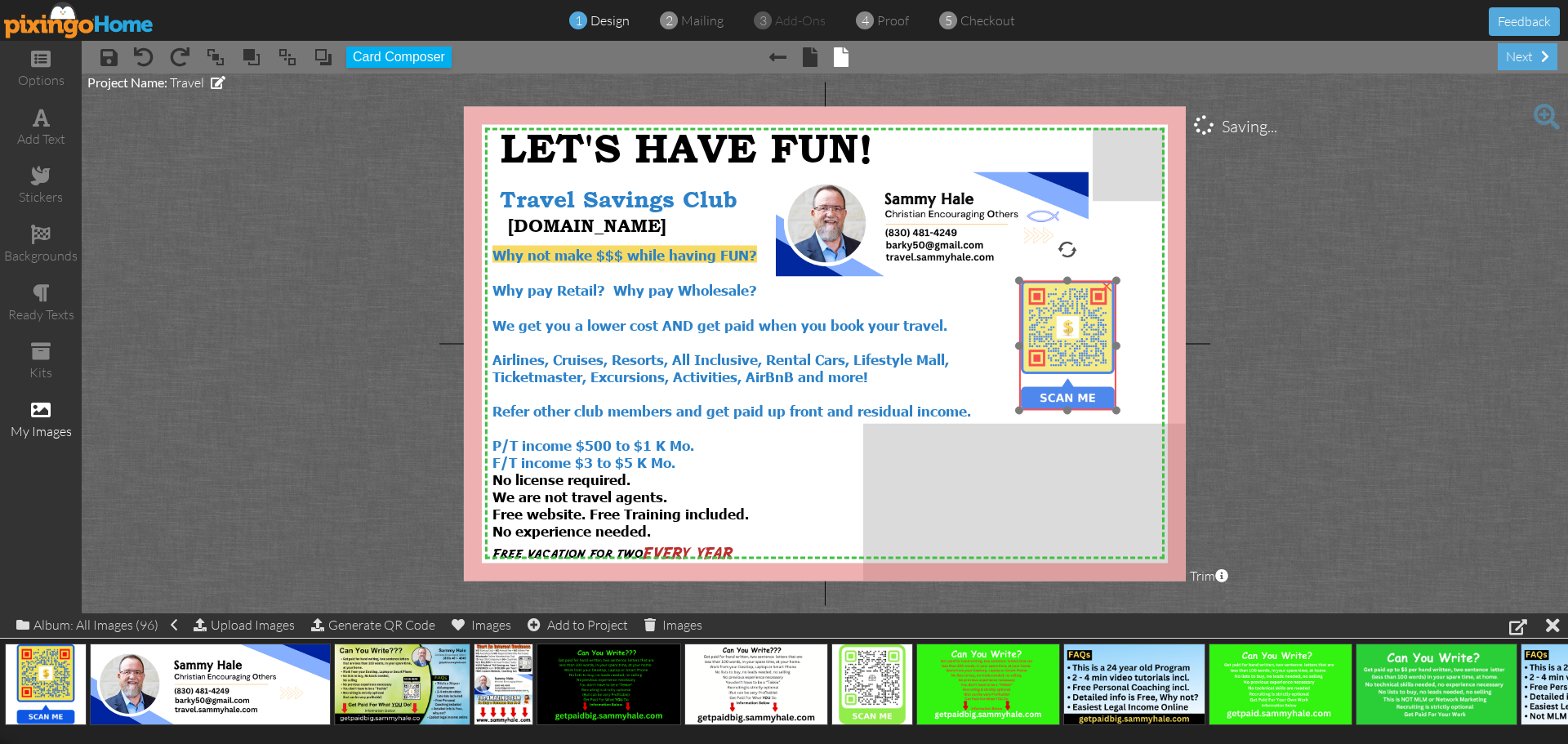
drag, startPoint x: 1064, startPoint y: 336, endPoint x: 1062, endPoint y: 359, distance: 23.1
click at [1062, 359] on img at bounding box center [1068, 345] width 130 height 130
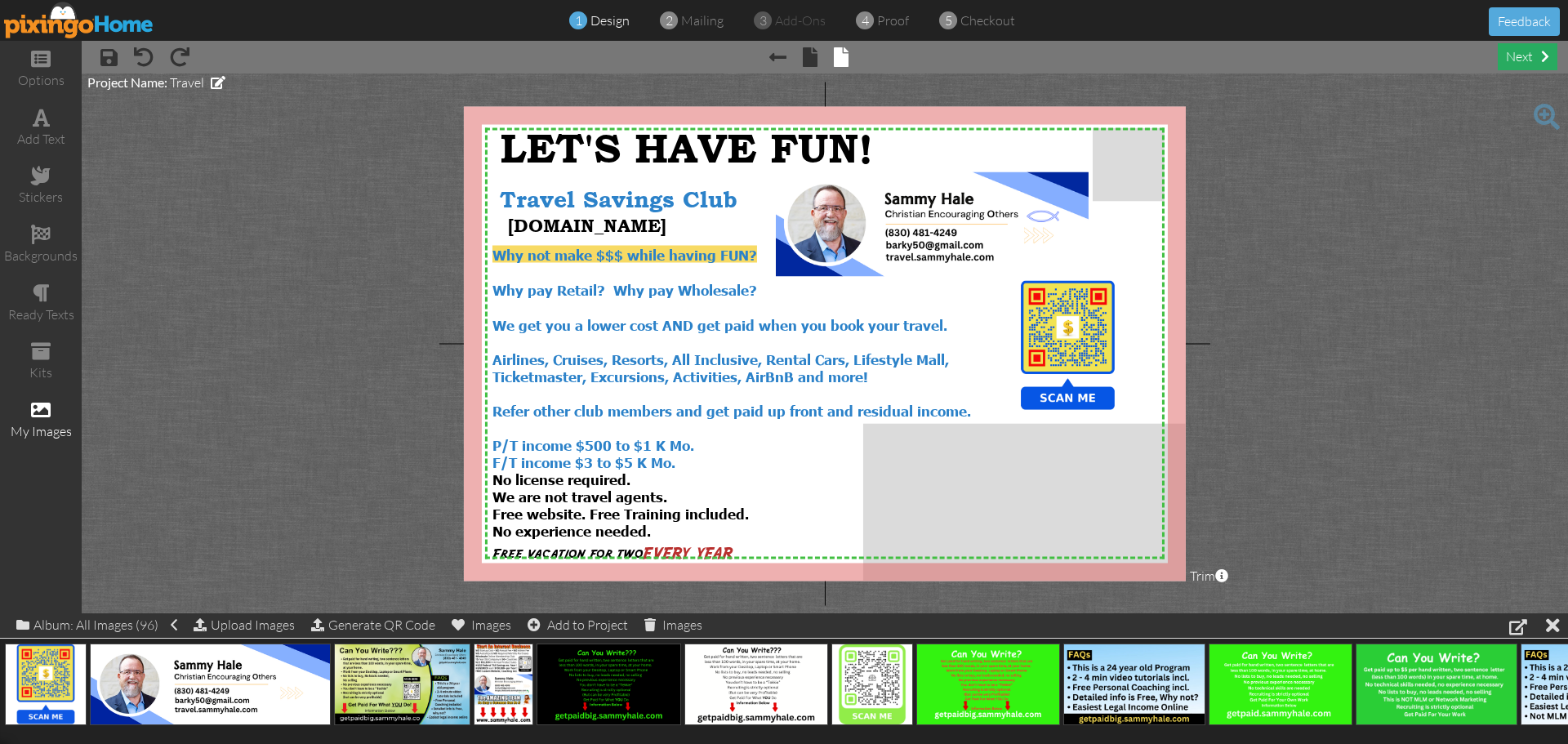
click at [1522, 61] on div "next" at bounding box center [1527, 57] width 60 height 27
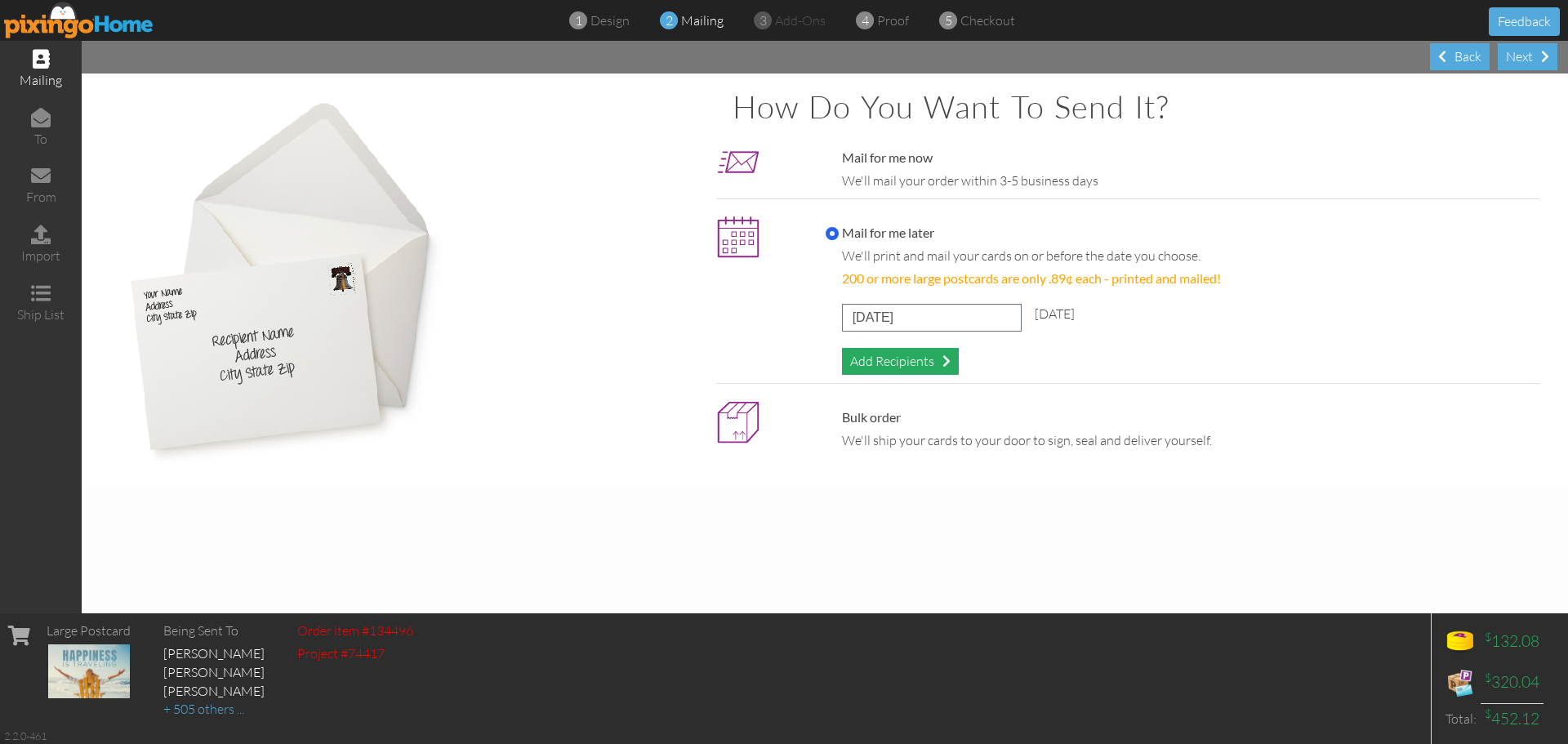
click at [948, 364] on span at bounding box center [946, 361] width 8 height 13
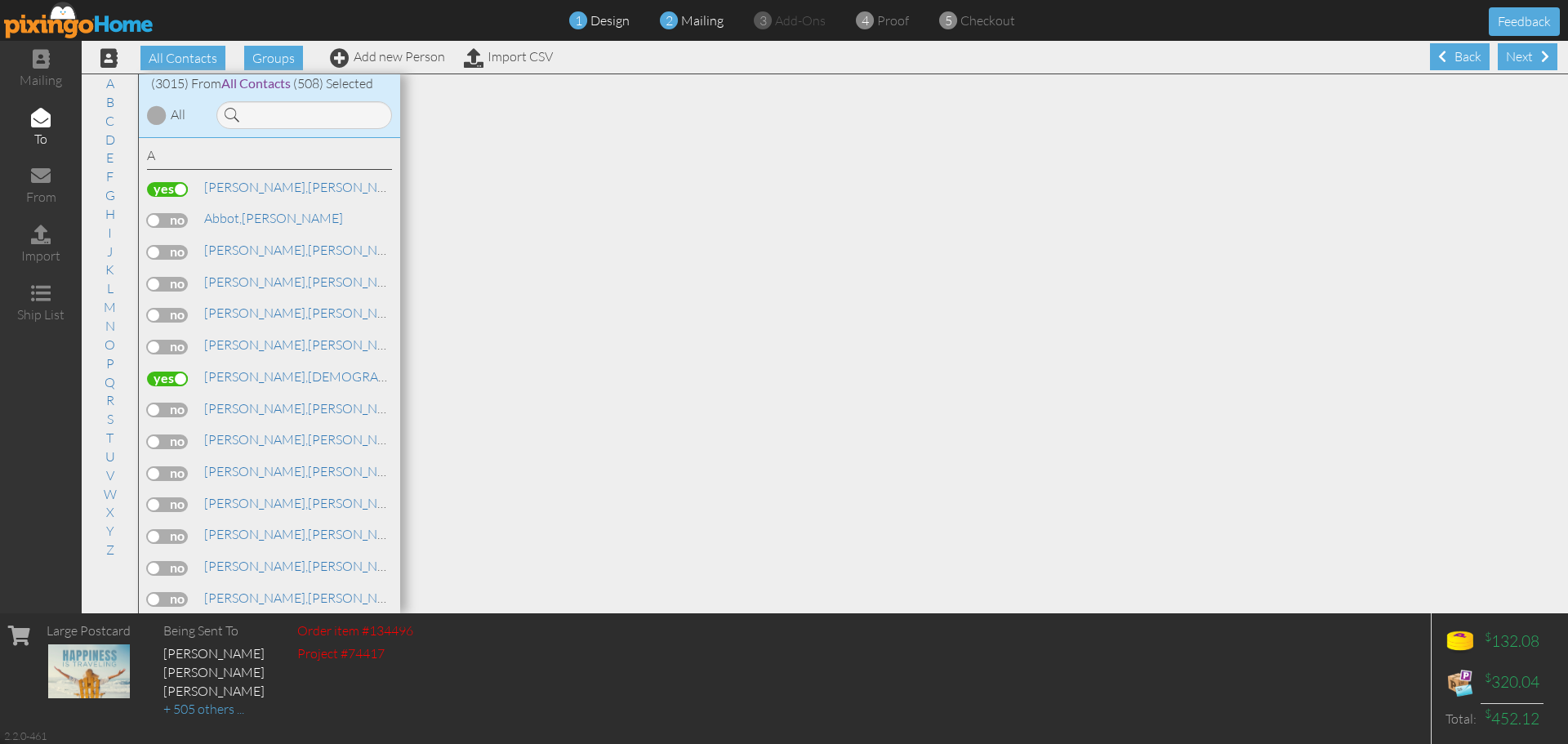
click at [618, 23] on span "design" at bounding box center [610, 20] width 39 height 16
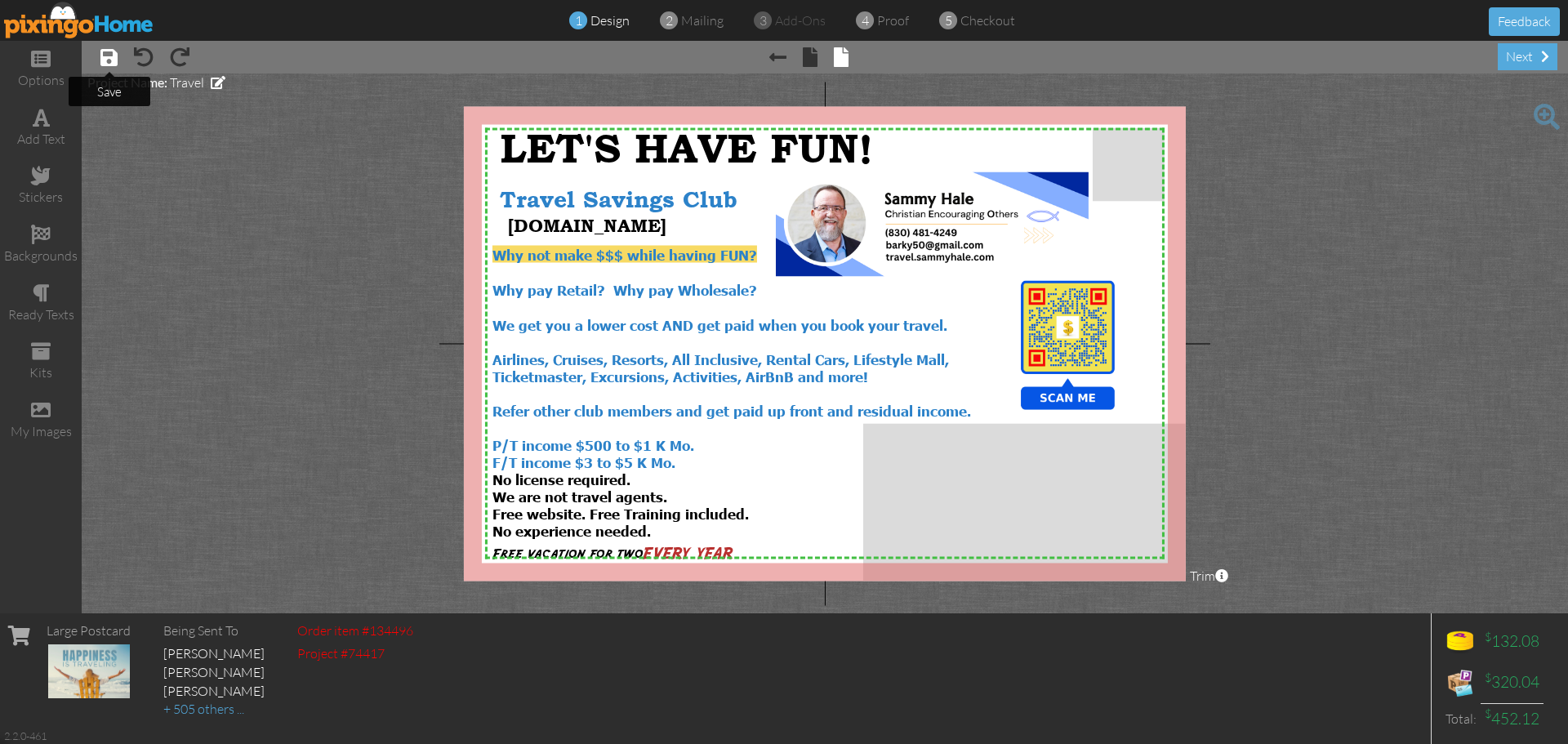
click at [109, 62] on span at bounding box center [109, 57] width 17 height 19
click at [133, 27] on img at bounding box center [79, 20] width 150 height 37
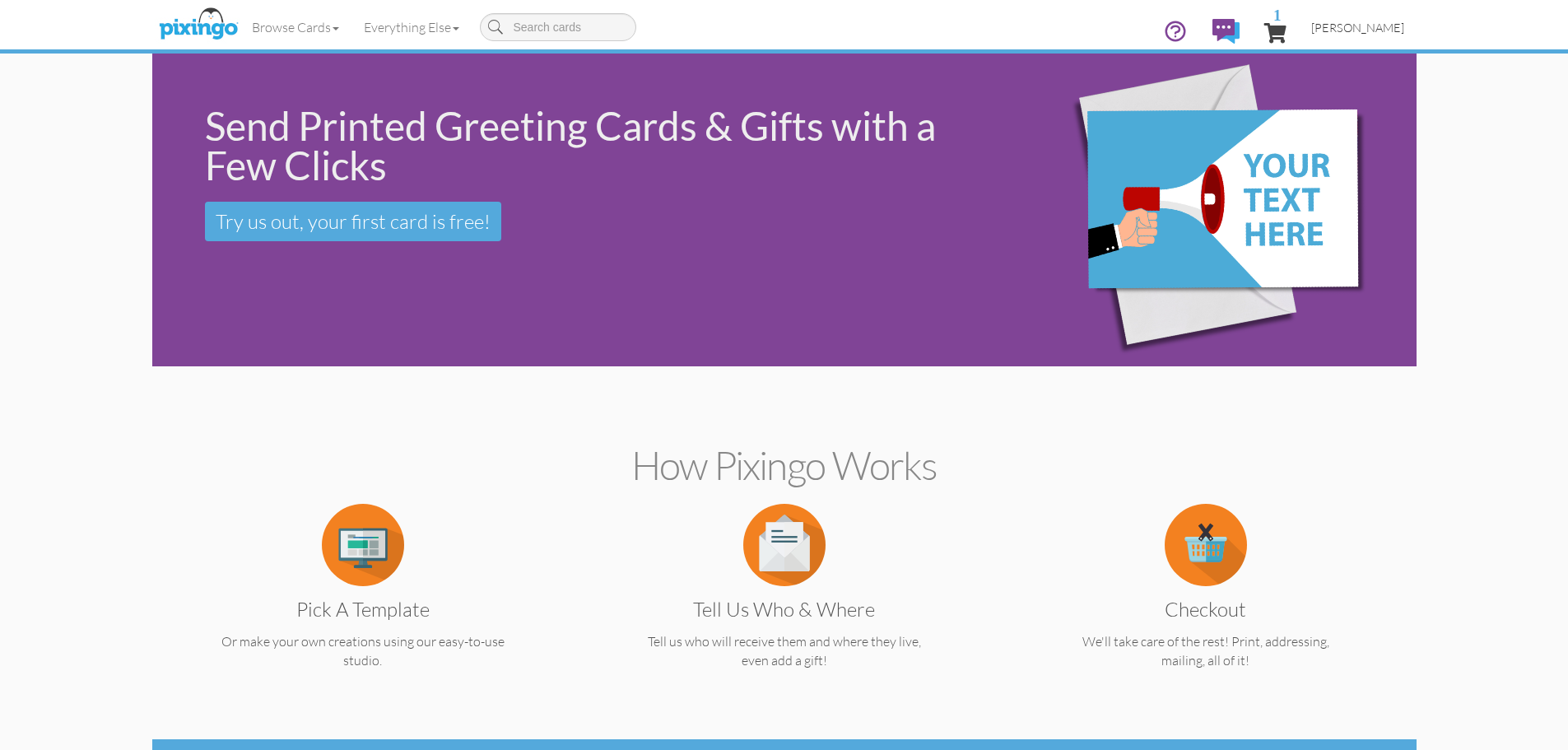
click at [1365, 28] on span "[PERSON_NAME]" at bounding box center [1358, 27] width 93 height 14
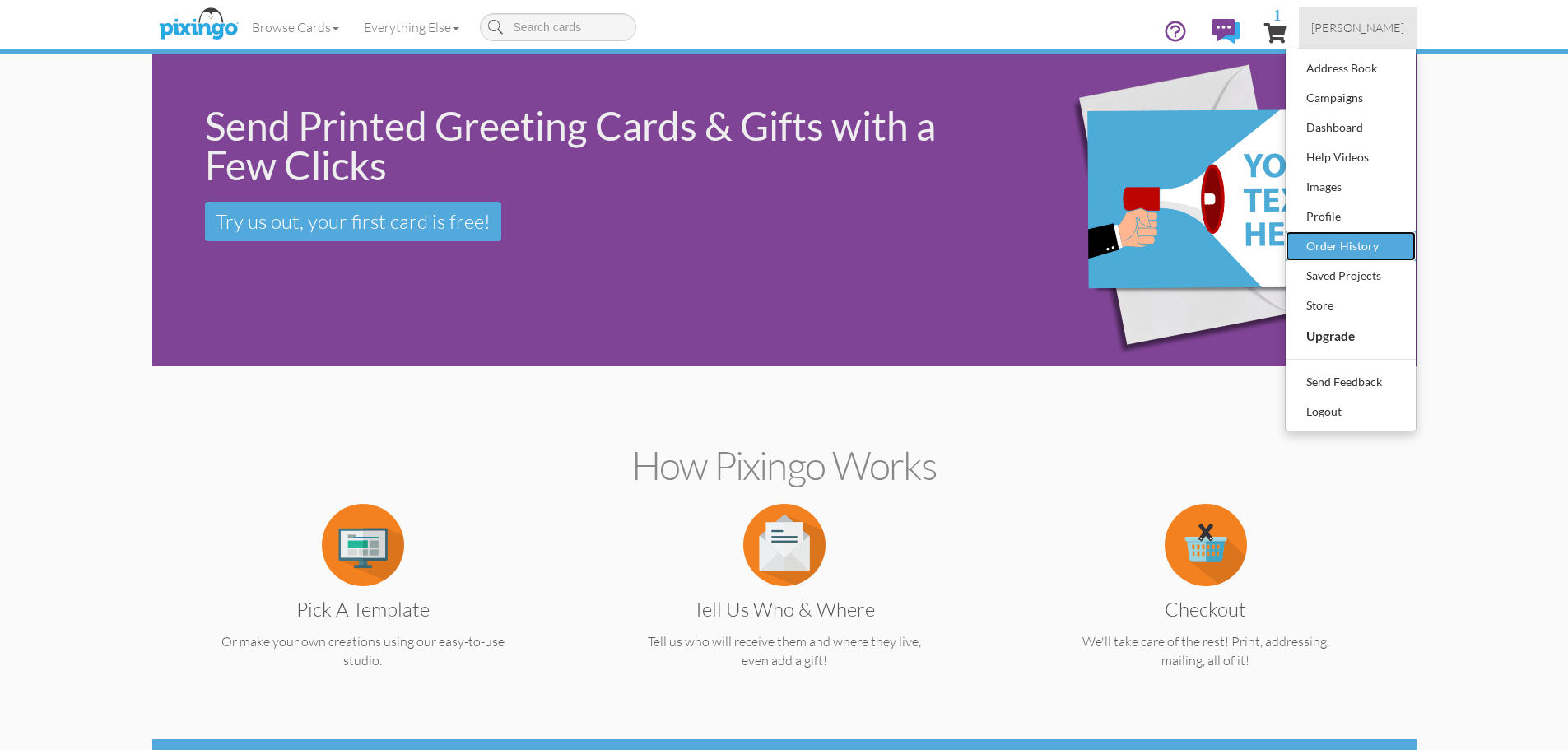
click at [1336, 247] on div "Order History" at bounding box center [1351, 246] width 97 height 24
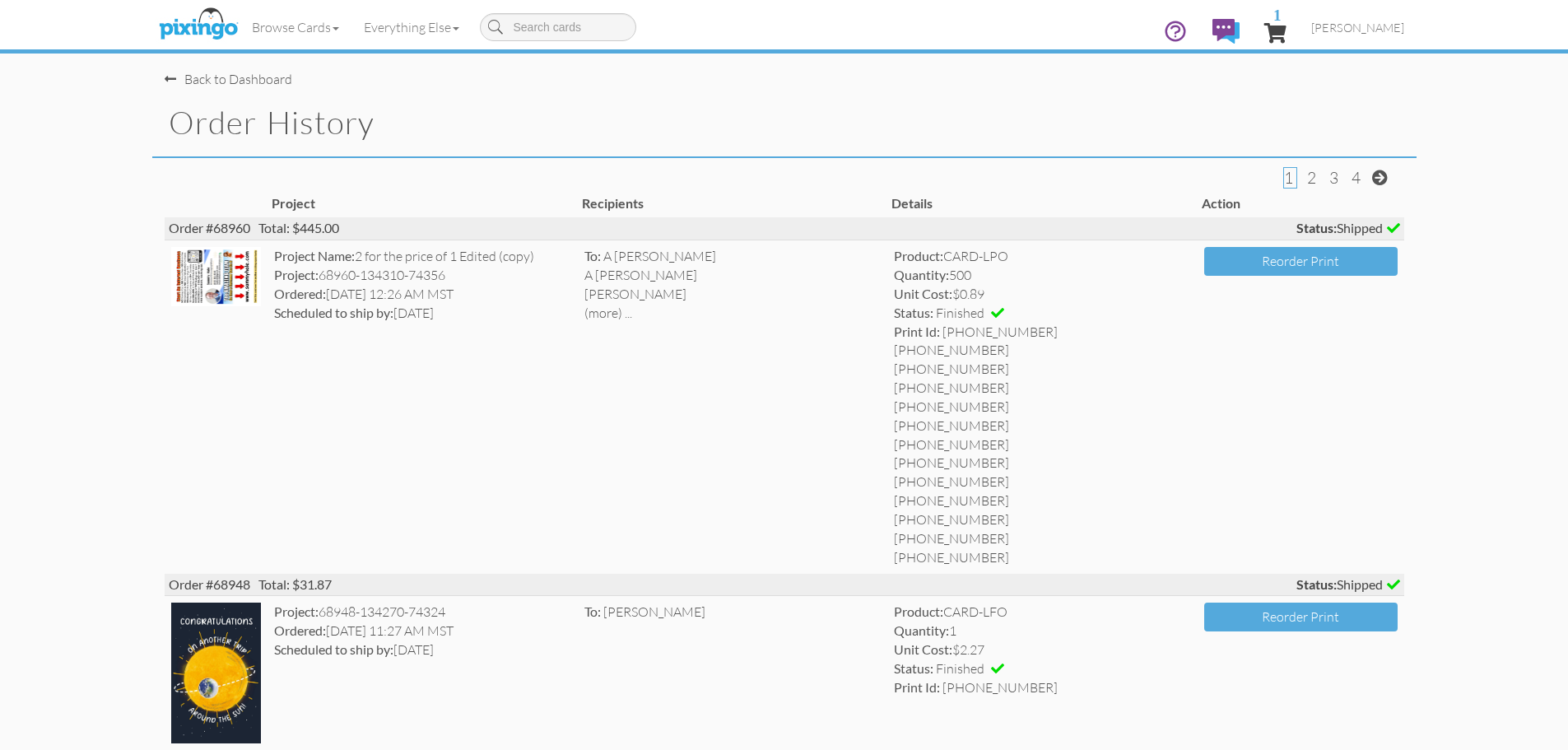
click at [210, 79] on div "Back to Dashboard" at bounding box center [228, 79] width 128 height 19
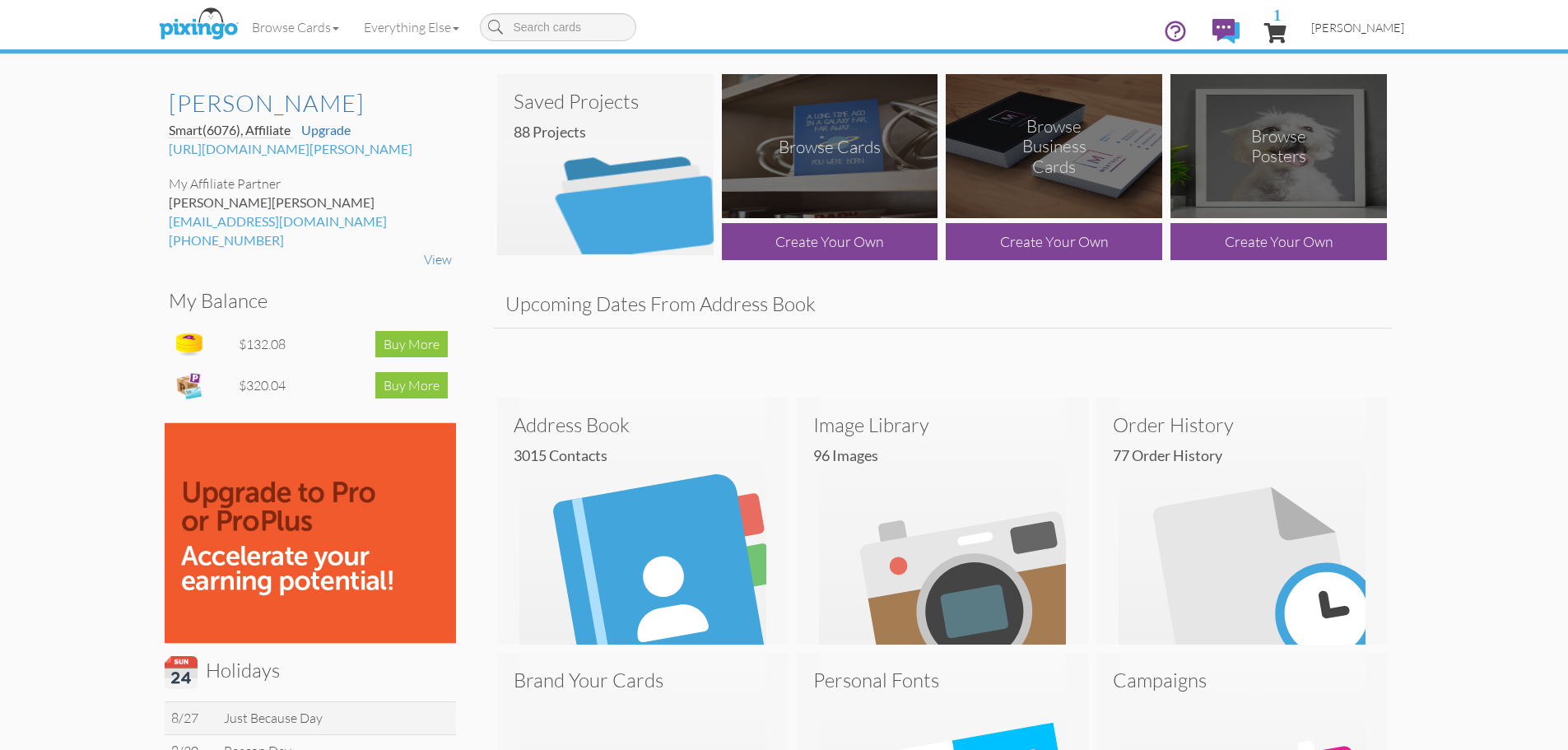
click at [1389, 32] on span "[PERSON_NAME]" at bounding box center [1358, 27] width 93 height 14
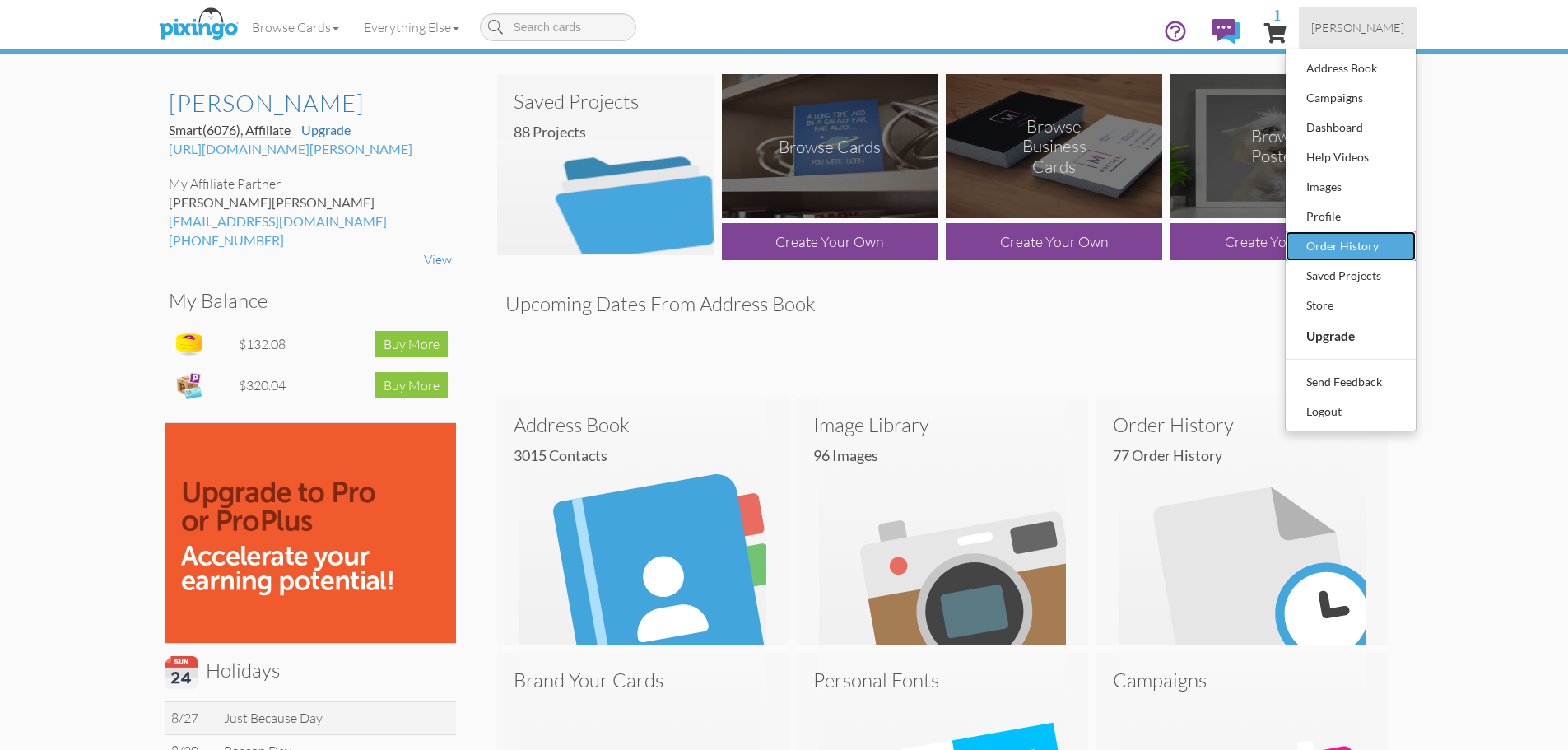
click at [1351, 242] on div "Order History" at bounding box center [1351, 246] width 97 height 24
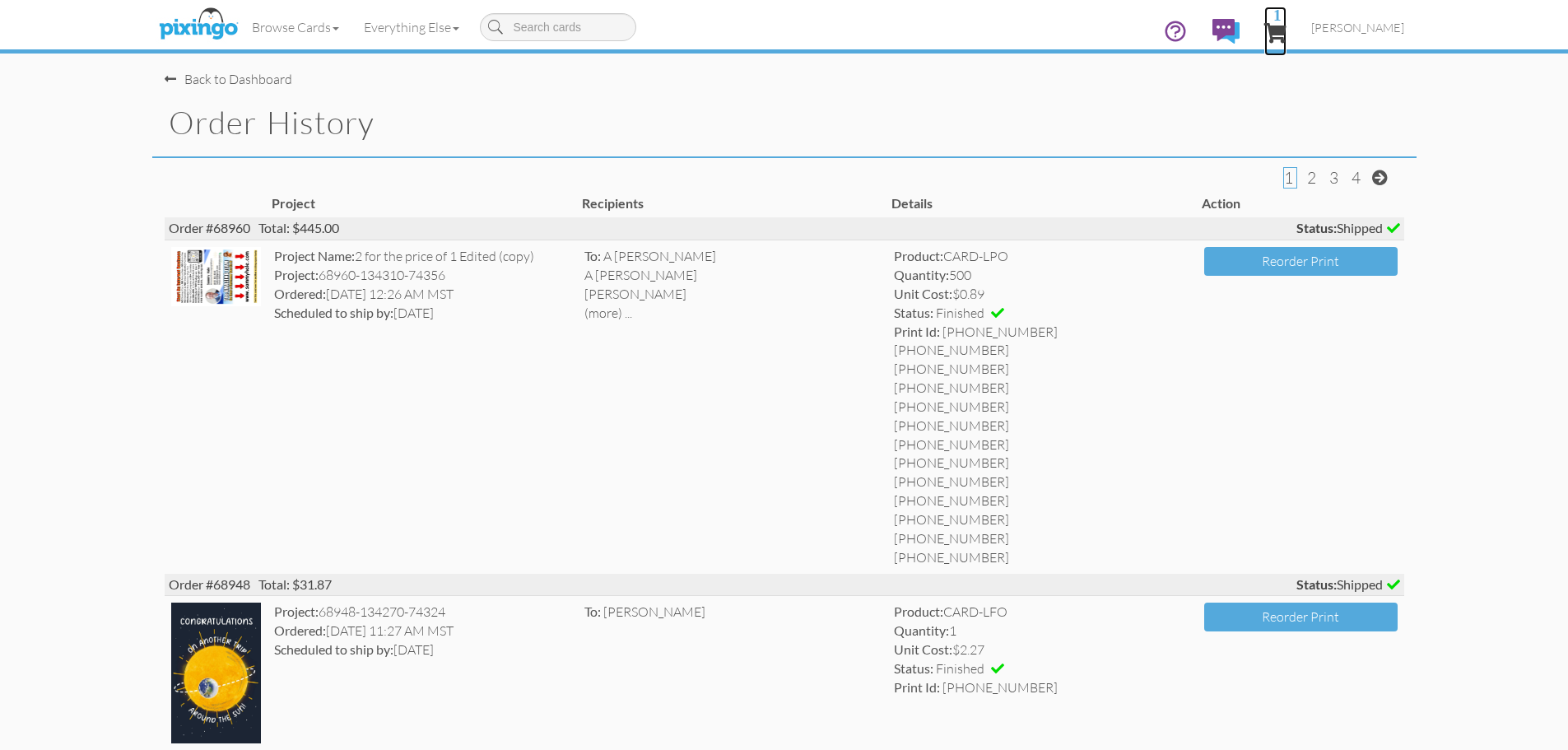
click at [1287, 31] on span "1" at bounding box center [1276, 32] width 22 height 19
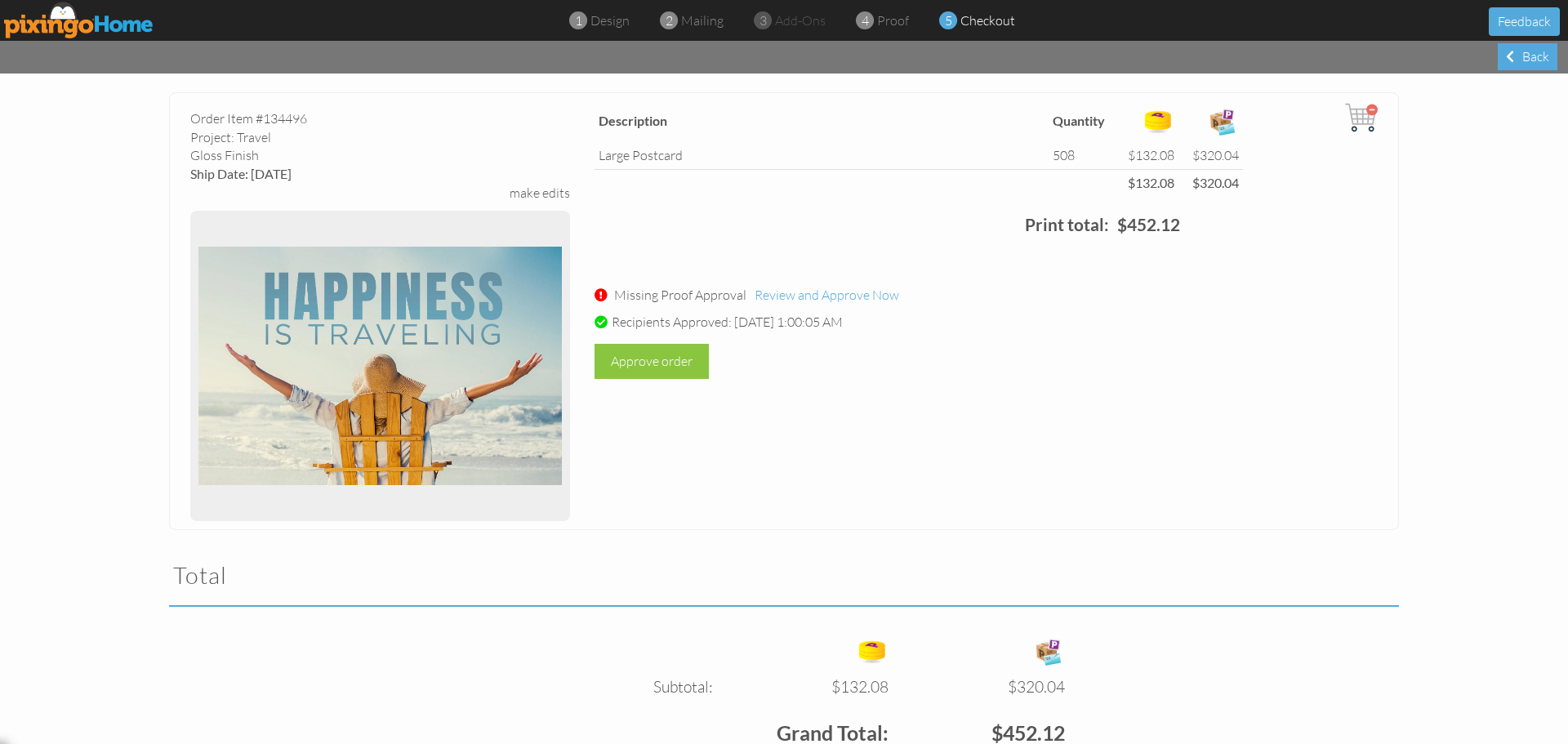
scroll to position [61, 0]
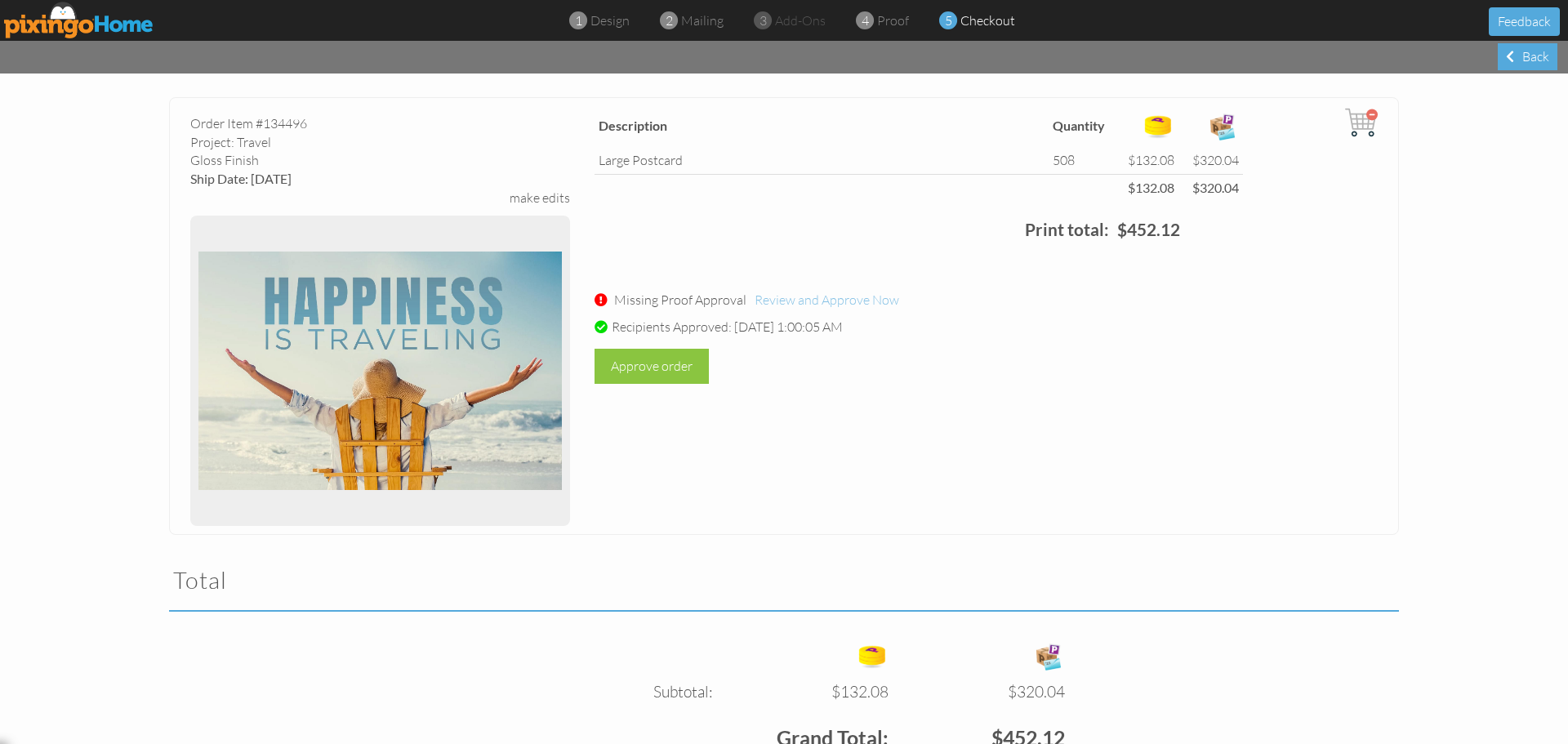
click at [791, 302] on span "Review and Approve Now" at bounding box center [826, 299] width 144 height 16
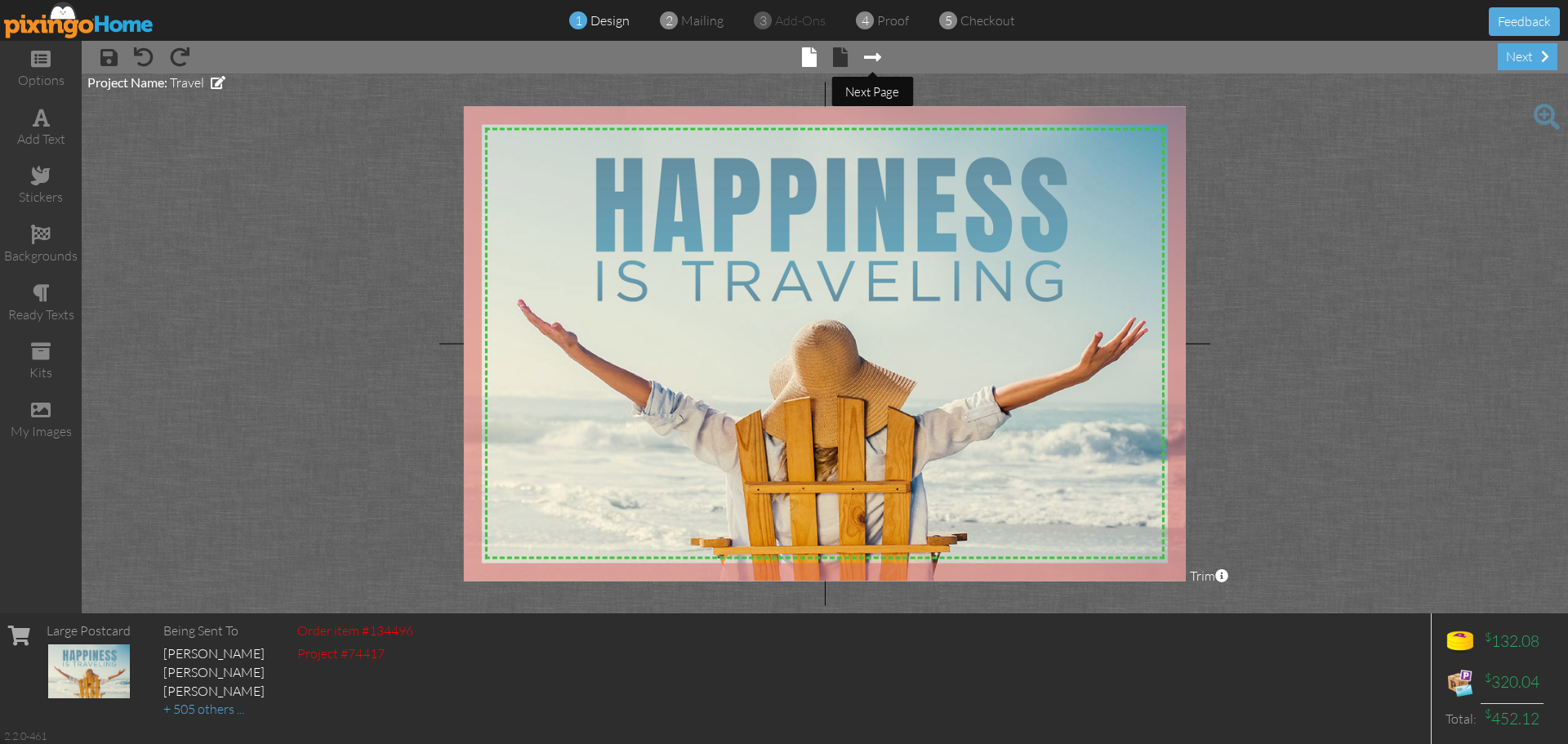
click at [878, 63] on span at bounding box center [872, 57] width 17 height 19
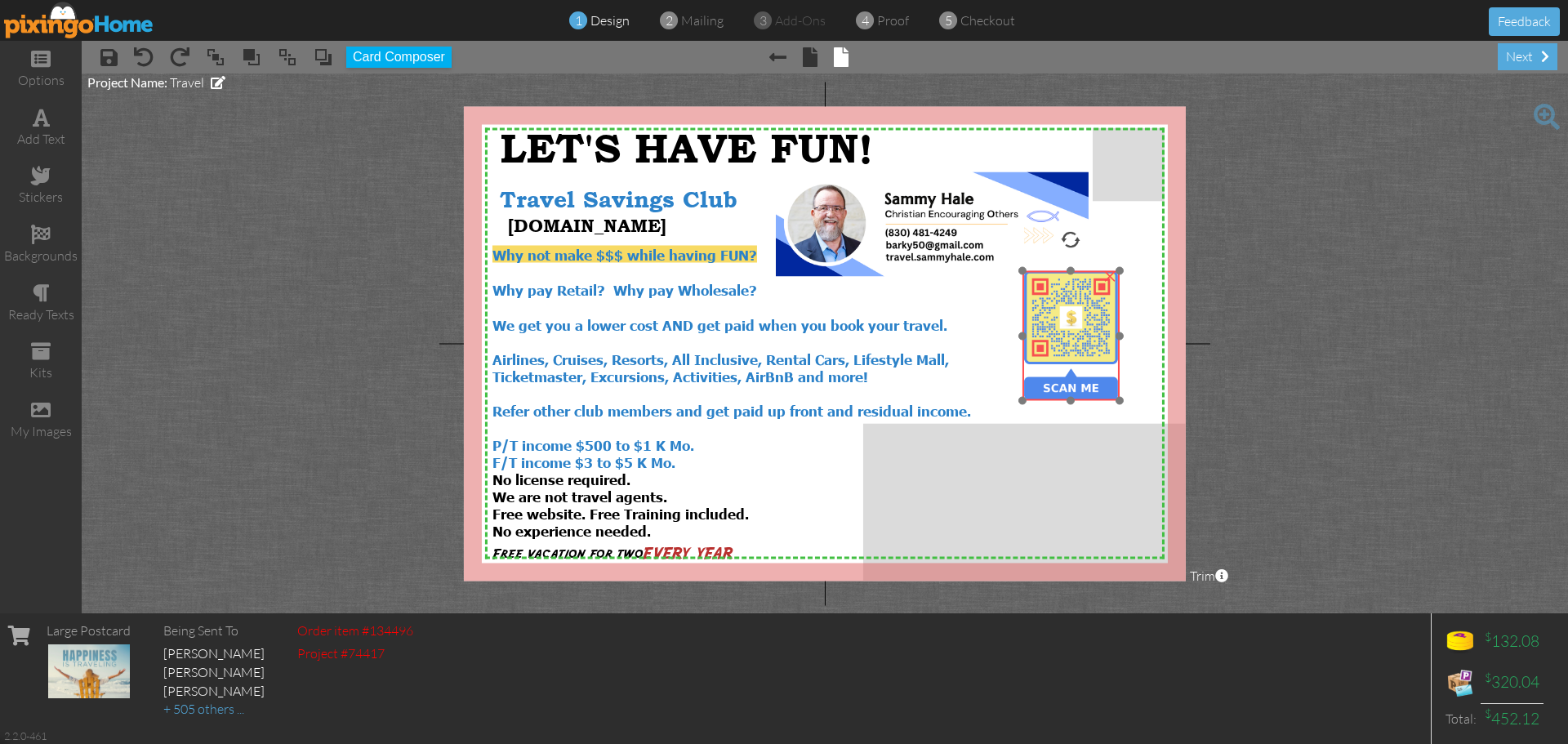
drag, startPoint x: 1064, startPoint y: 298, endPoint x: 1065, endPoint y: 311, distance: 13.0
click at [1065, 311] on img at bounding box center [1070, 336] width 130 height 130
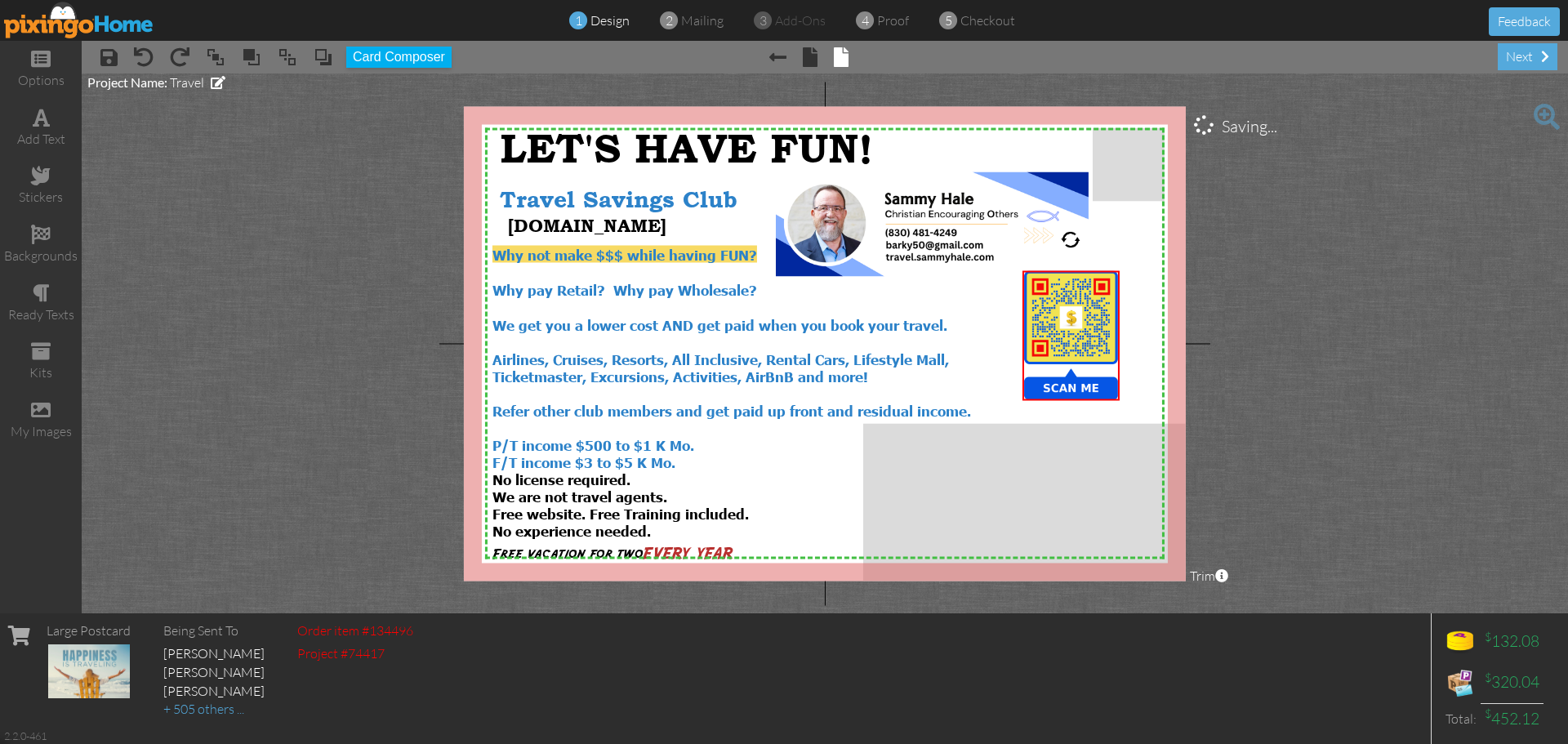
click at [1384, 325] on project-studio-wrapper "X X X X X X X X X X X X X X X X X X X X X X X X X X X X X X X X X X X X X X X X…" at bounding box center [824, 344] width 1486 height 540
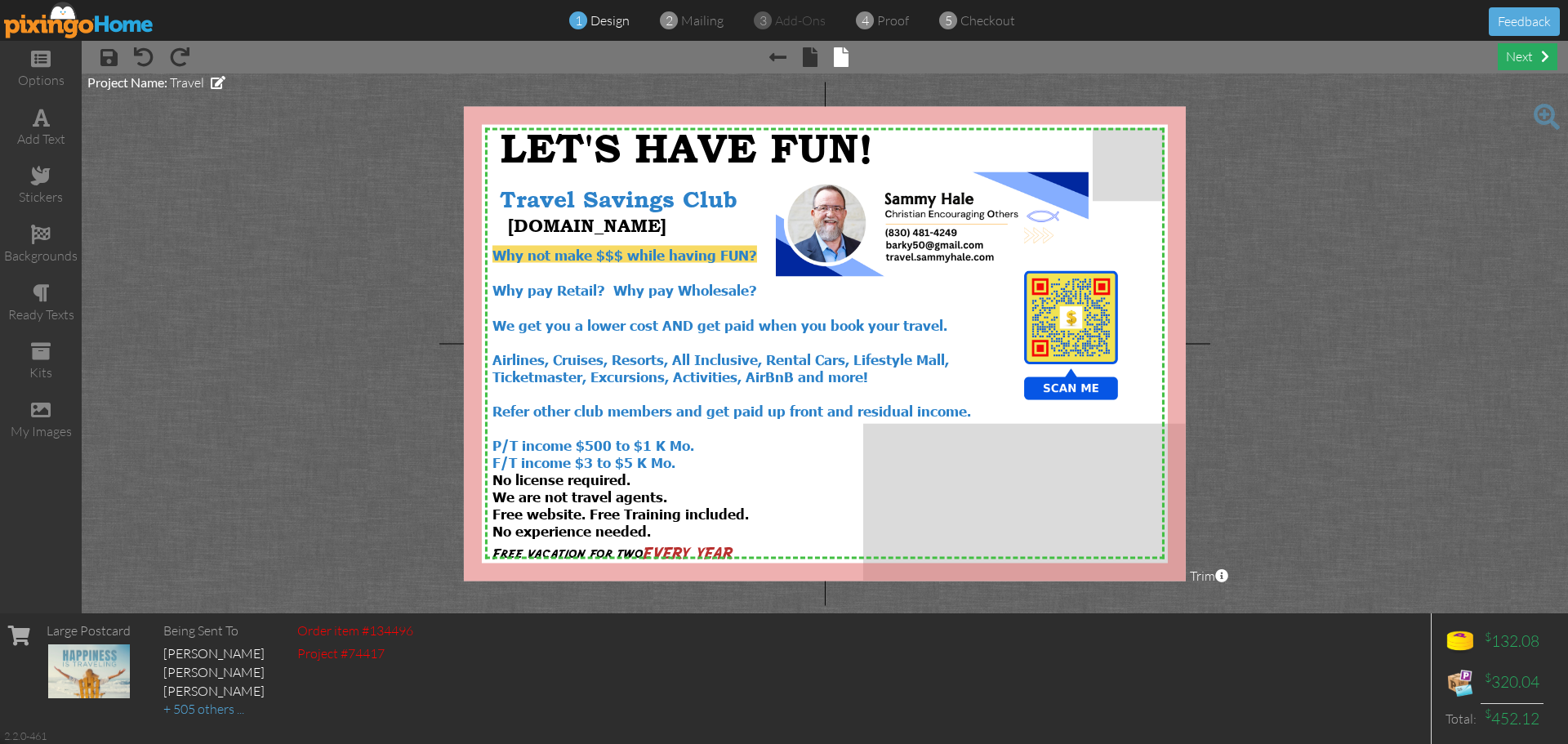
click at [1518, 58] on div "next" at bounding box center [1527, 57] width 60 height 27
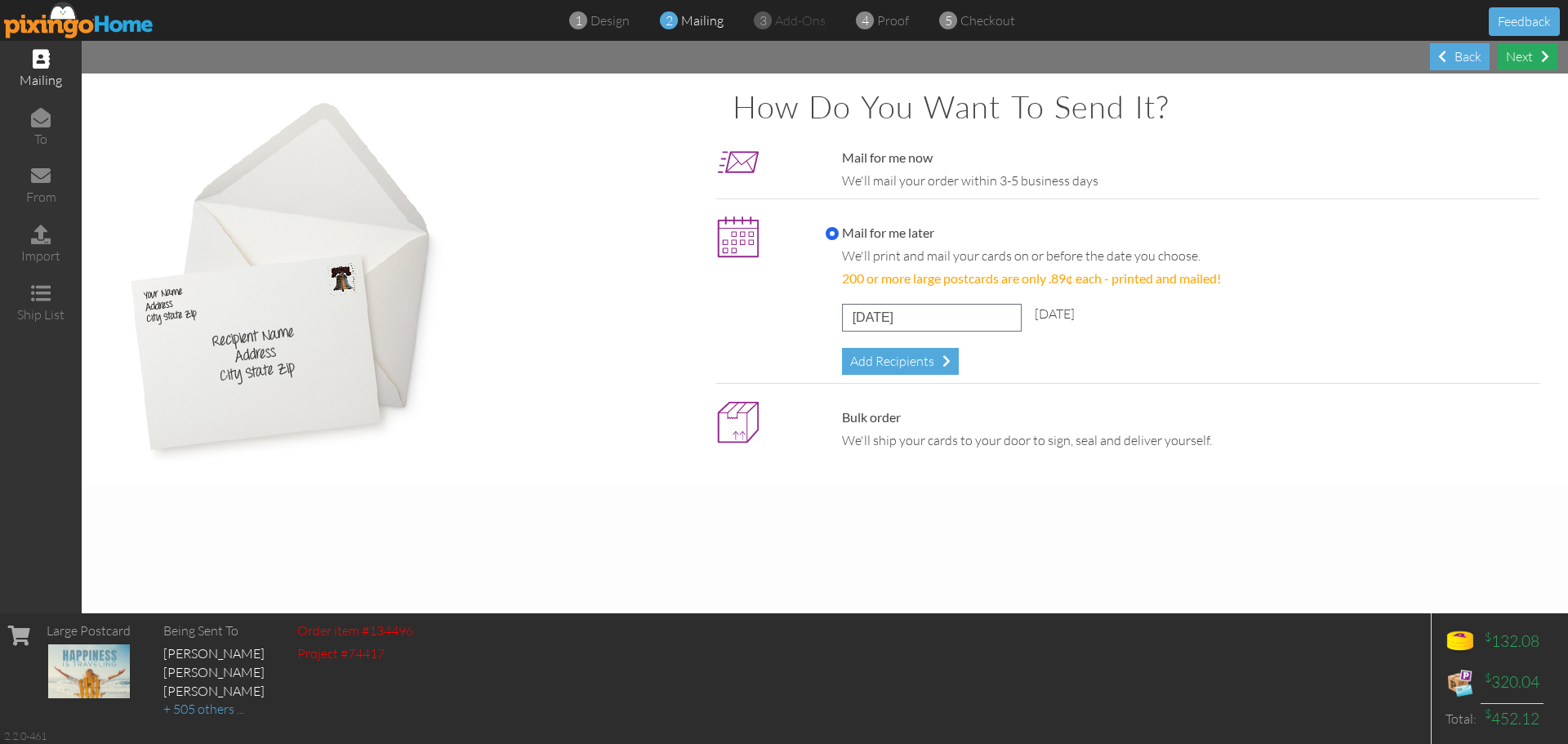
click at [1537, 60] on div "Next" at bounding box center [1527, 57] width 60 height 27
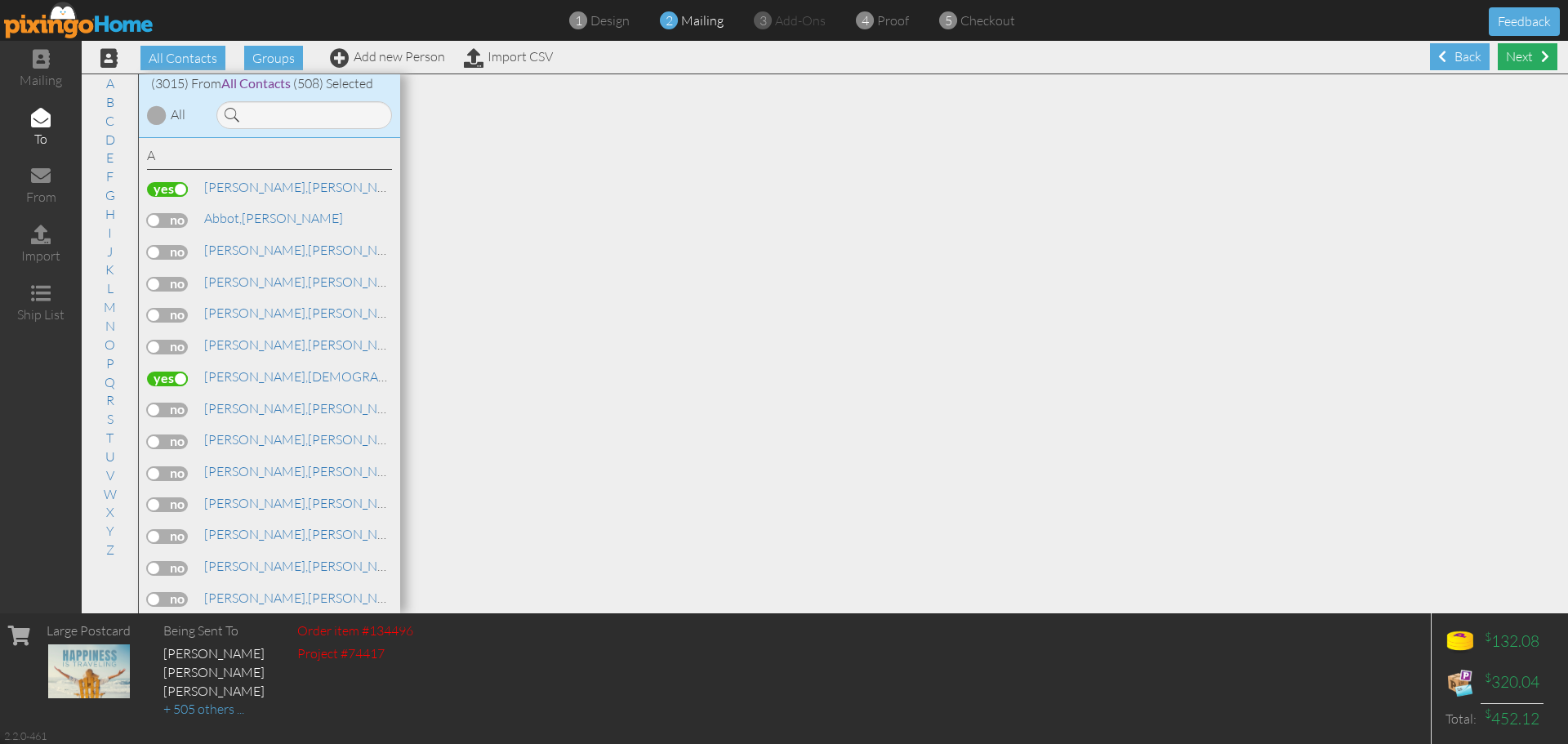
click at [1518, 58] on div "Next" at bounding box center [1527, 57] width 60 height 27
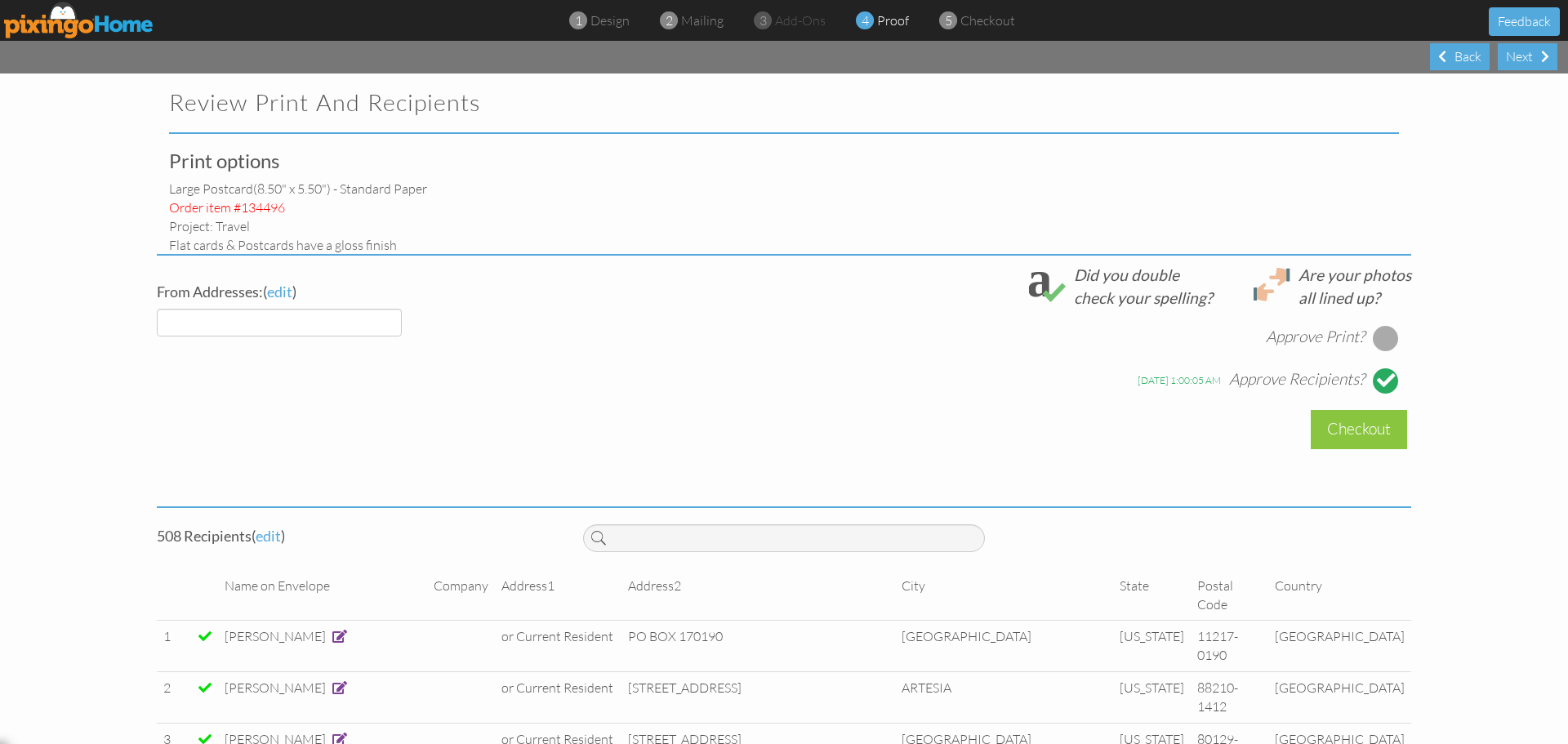
select select "object:25893"
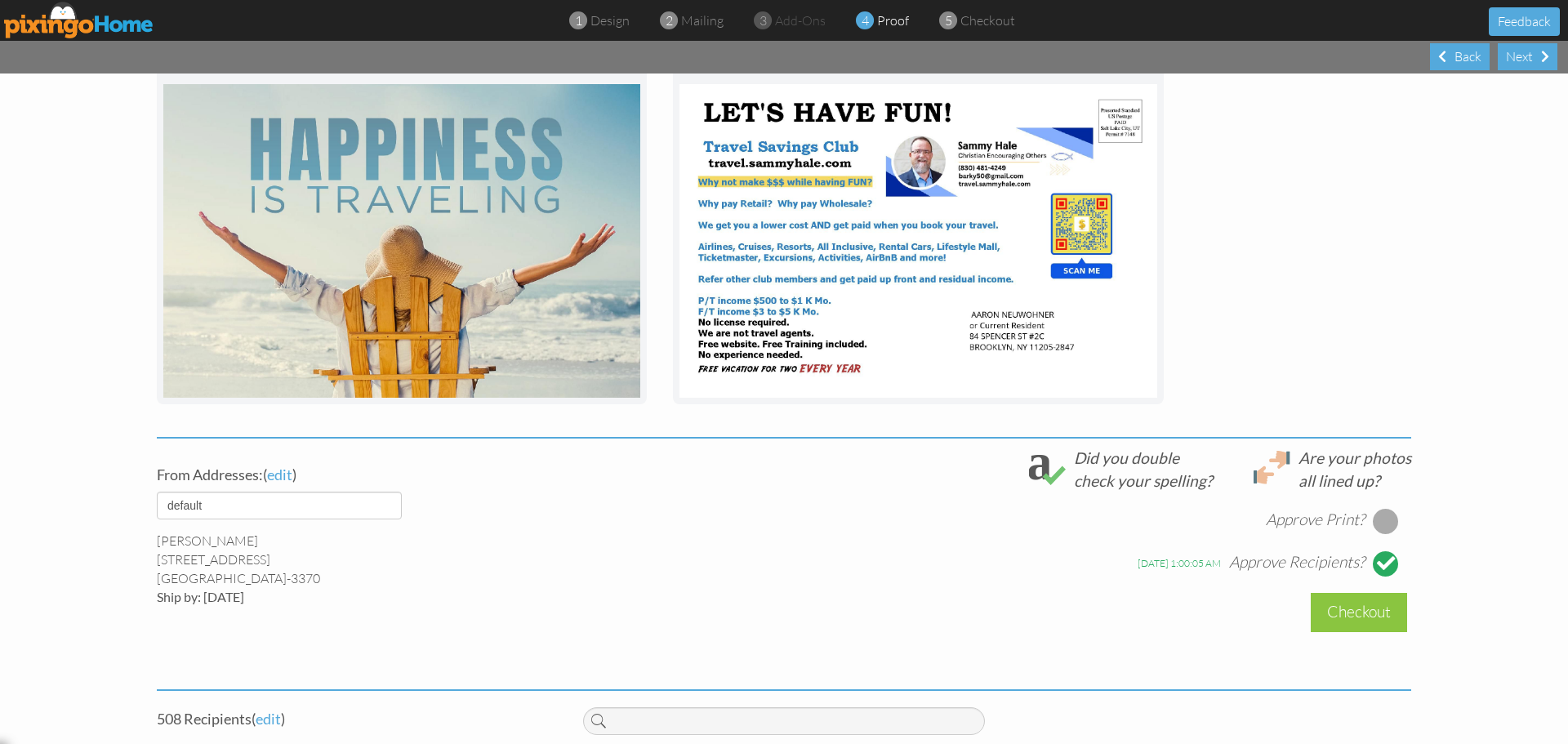
scroll to position [282, 0]
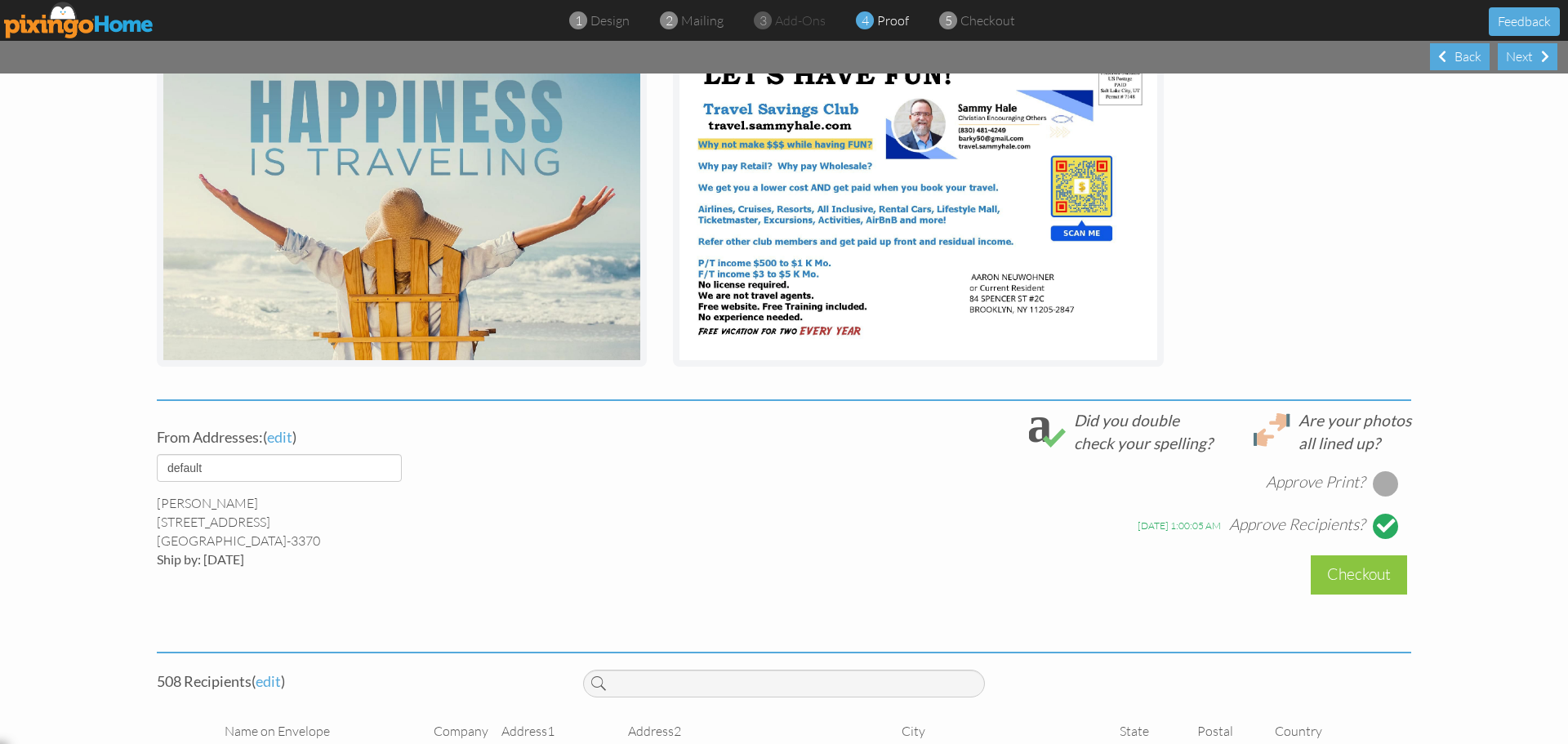
click at [1384, 478] on div at bounding box center [1385, 483] width 26 height 26
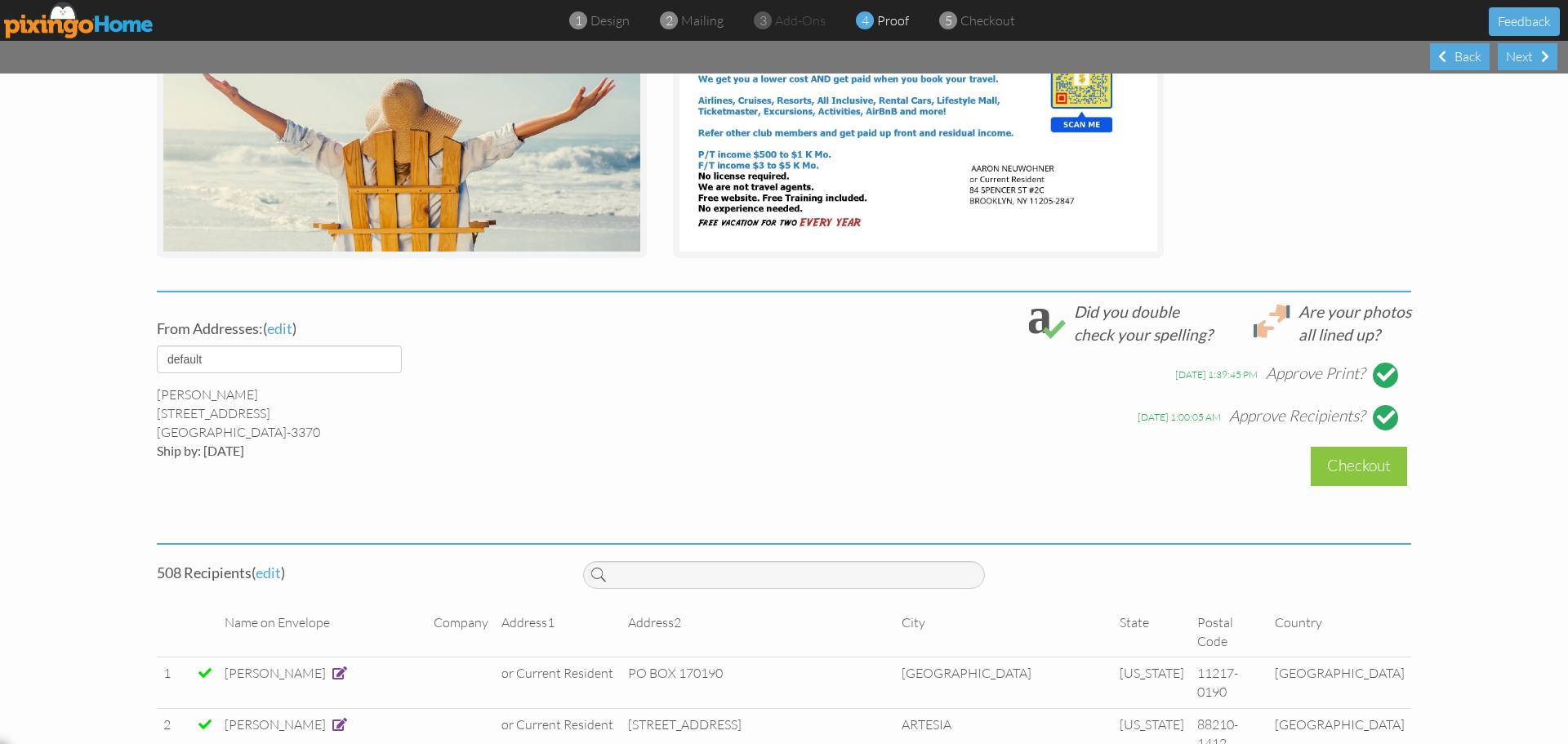
scroll to position [515, 0]
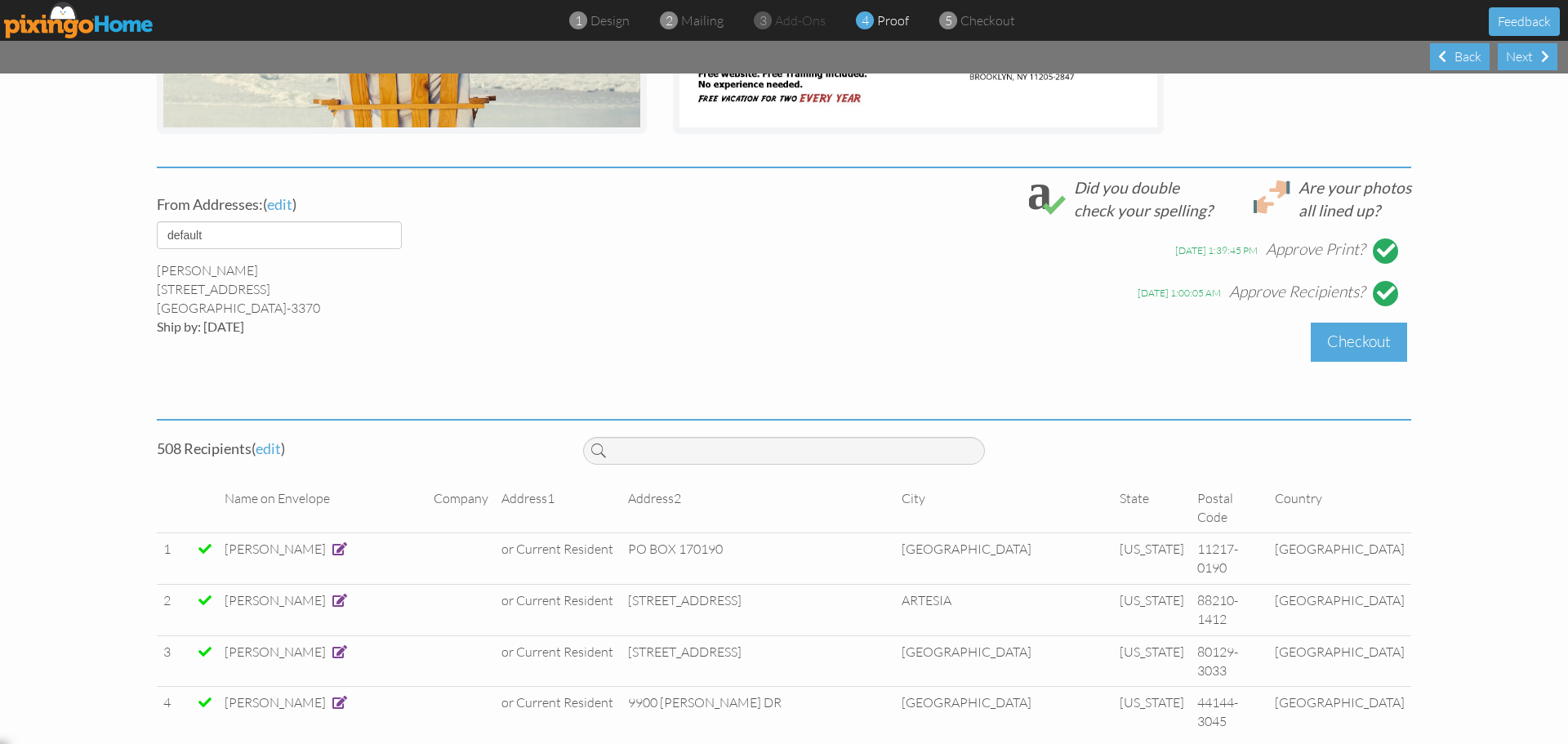
click at [1348, 346] on div "Checkout" at bounding box center [1358, 342] width 96 height 39
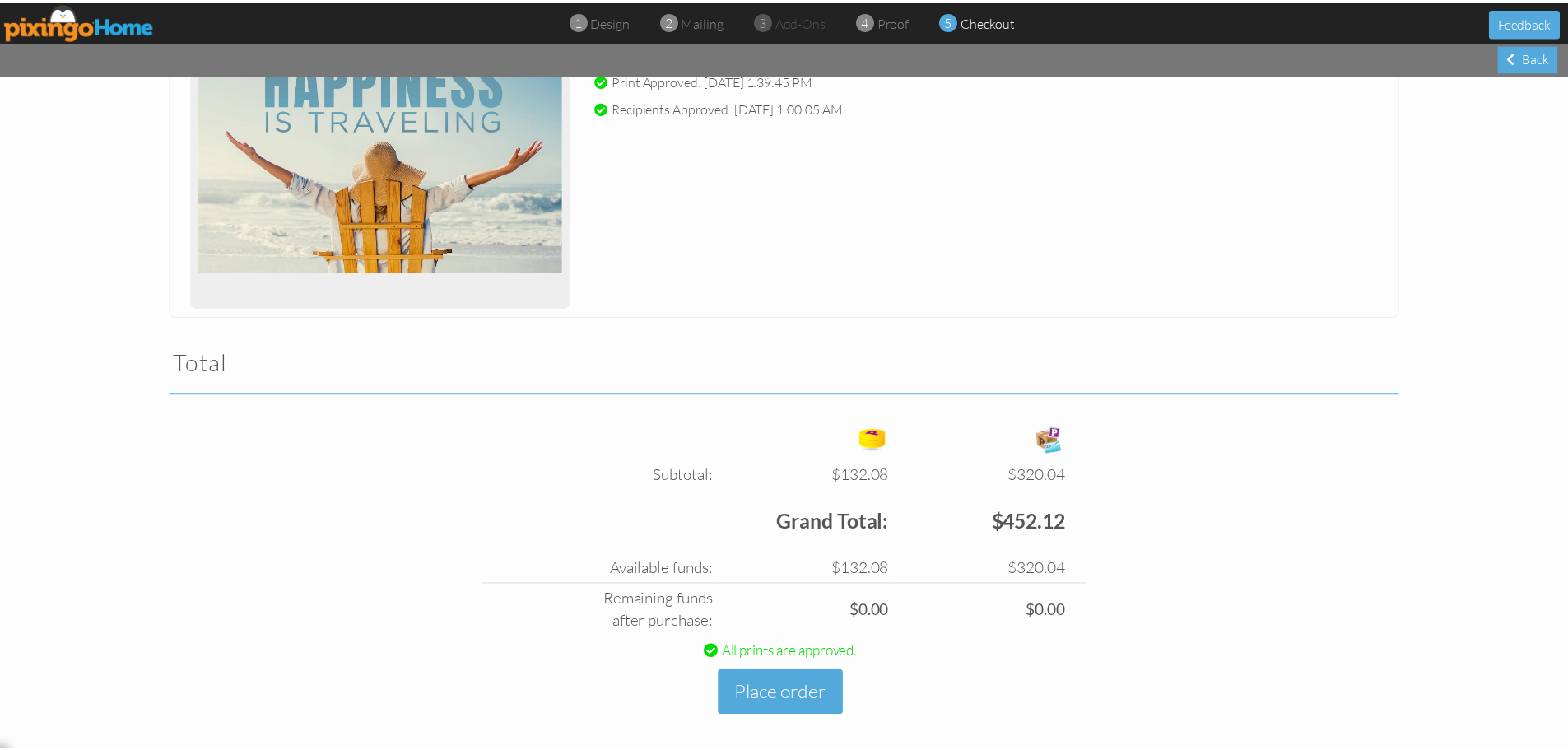
scroll to position [296, 0]
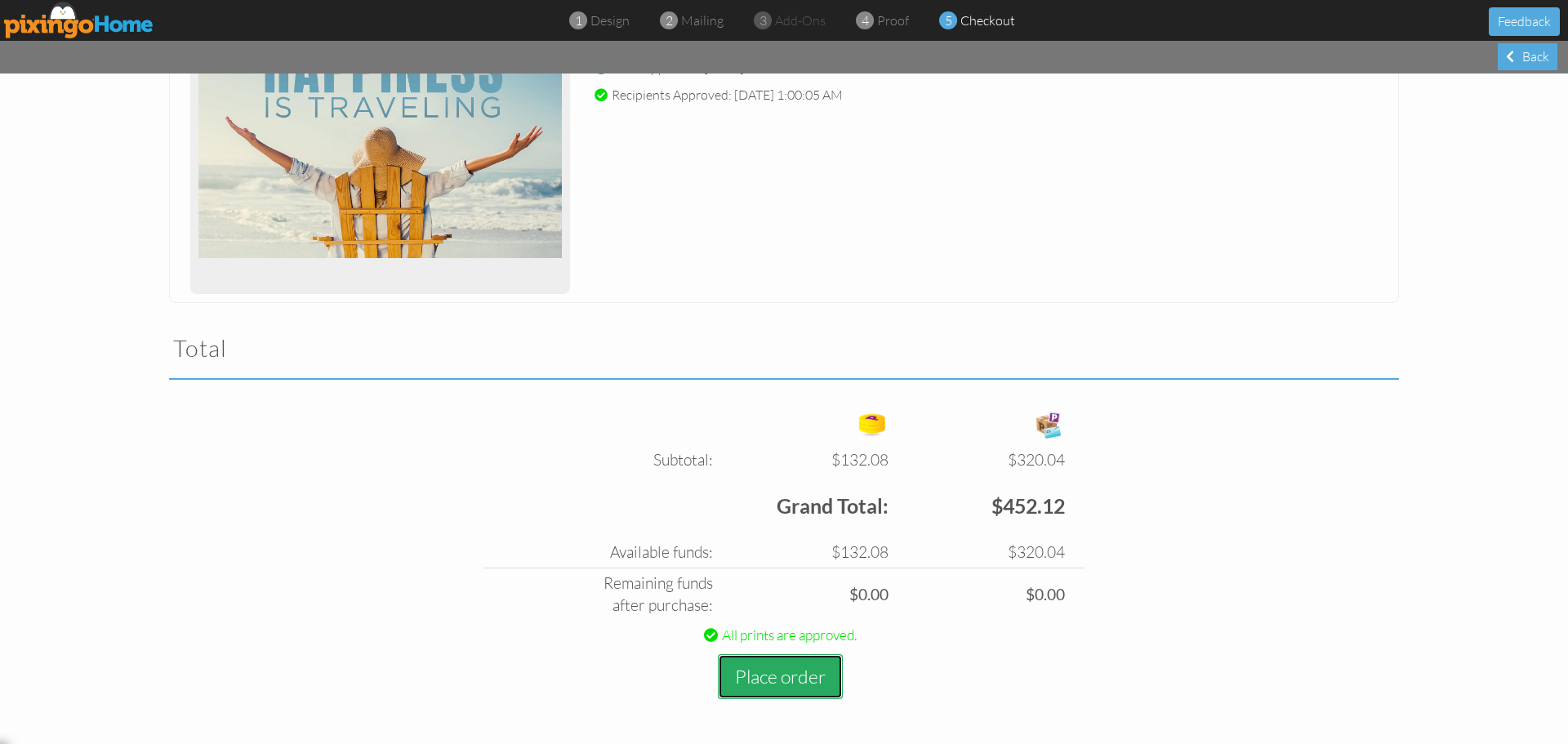
click at [760, 680] on button "Place order" at bounding box center [780, 677] width 125 height 45
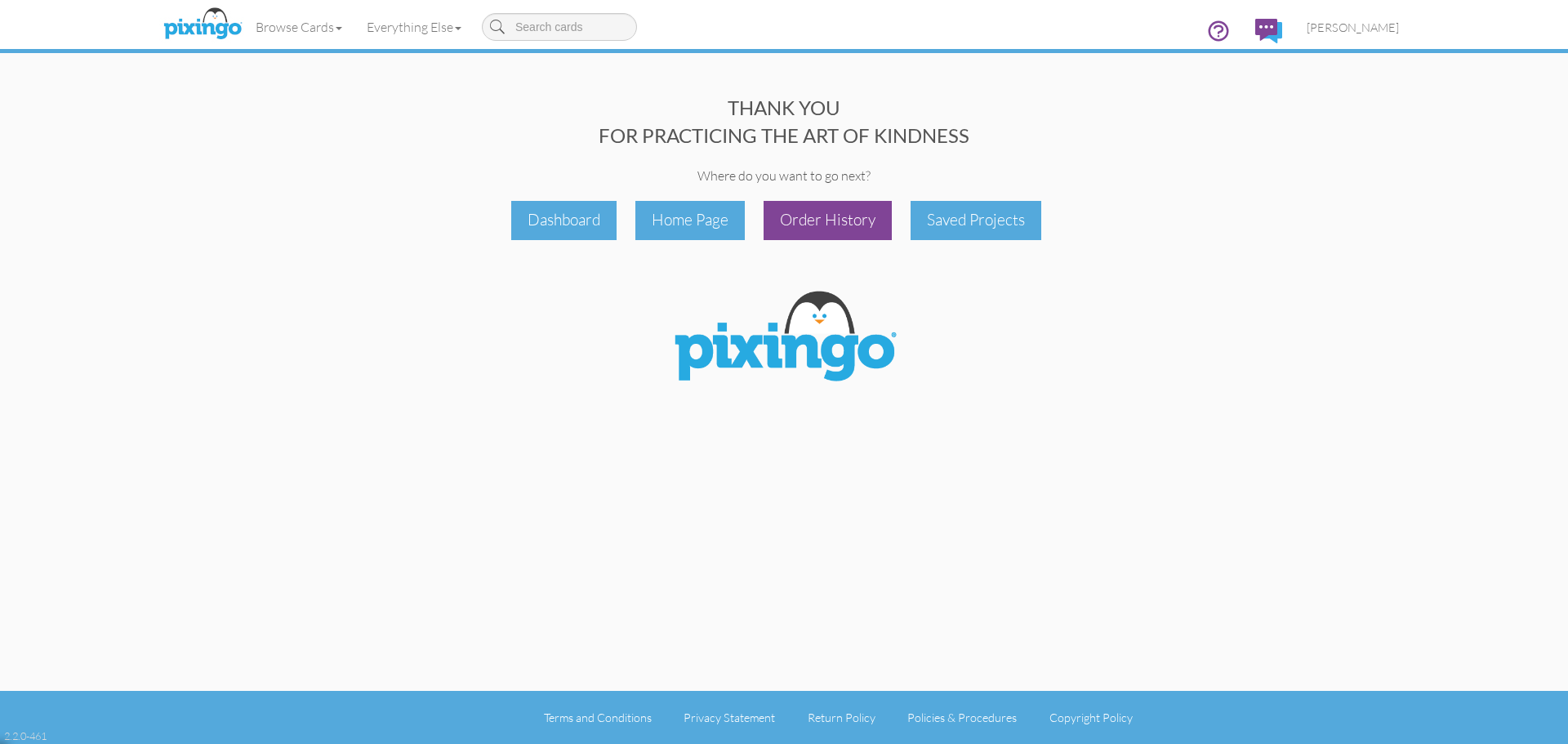
click at [841, 222] on div "Order History" at bounding box center [827, 220] width 128 height 39
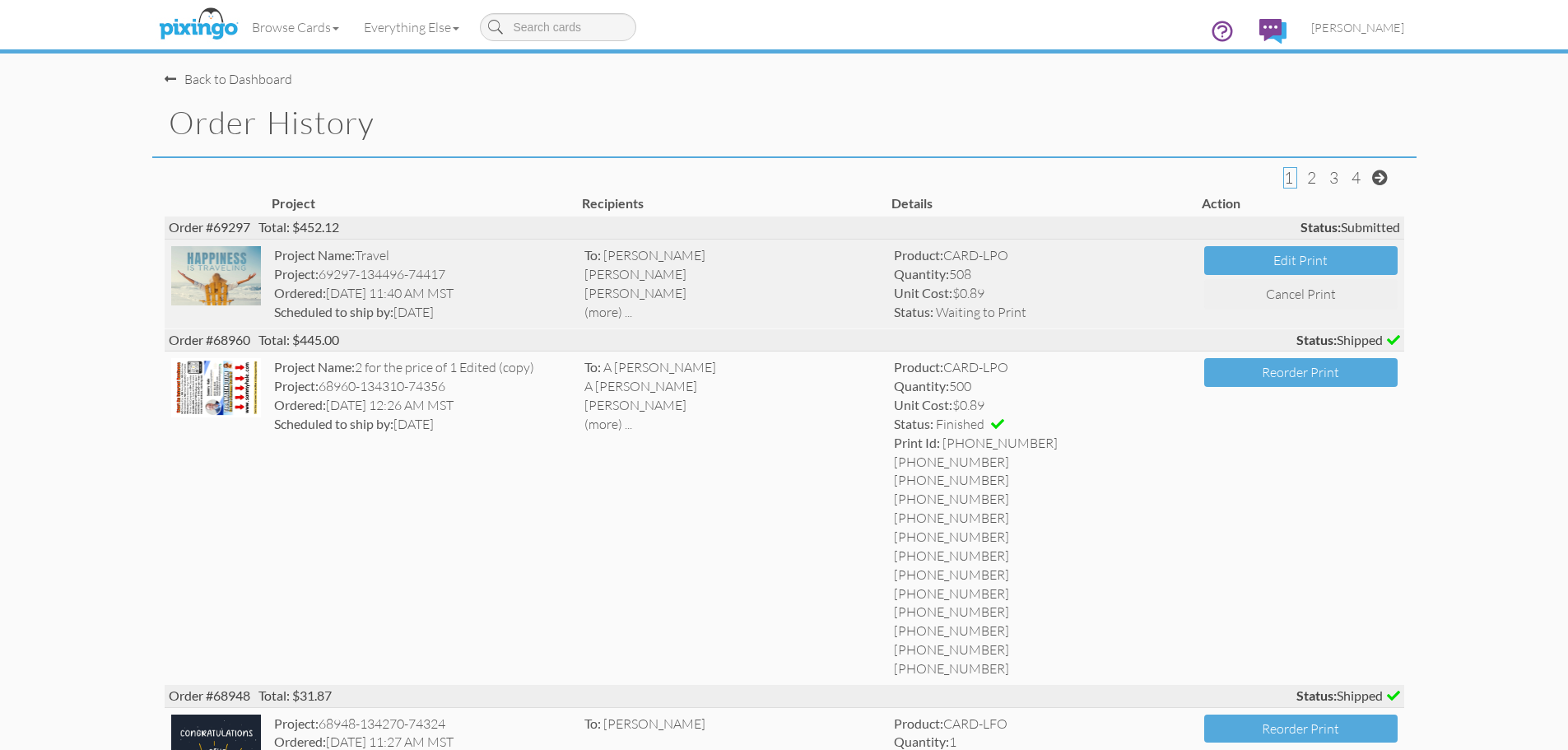
click at [228, 276] on img at bounding box center [216, 275] width 90 height 59
